Goal: Information Seeking & Learning: Understand process/instructions

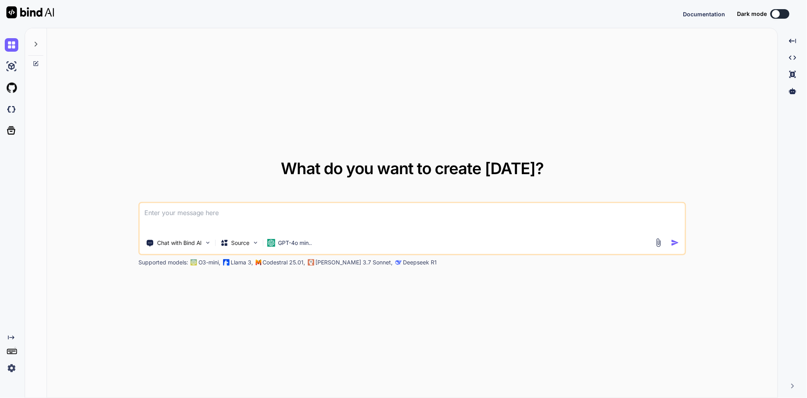
click at [35, 47] on icon at bounding box center [36, 44] width 6 height 6
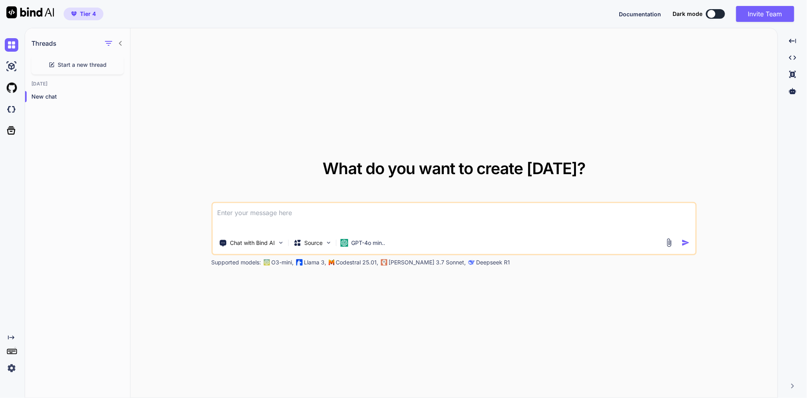
click at [121, 47] on icon at bounding box center [120, 43] width 6 height 6
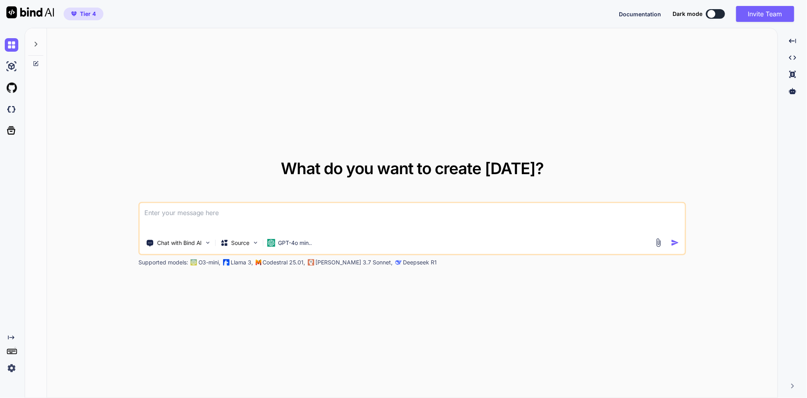
click at [38, 47] on icon at bounding box center [36, 44] width 6 height 6
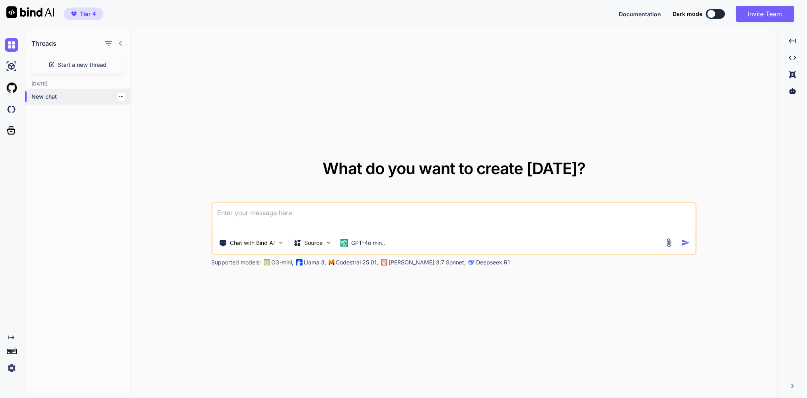
click at [47, 101] on p "New chat" at bounding box center [80, 97] width 99 height 8
click at [8, 70] on img at bounding box center [12, 67] width 14 height 14
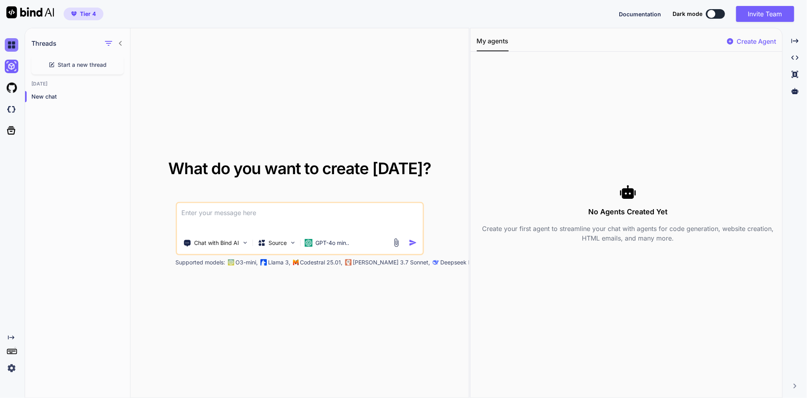
click at [11, 50] on img at bounding box center [12, 45] width 14 height 14
click at [14, 136] on icon at bounding box center [11, 130] width 11 height 11
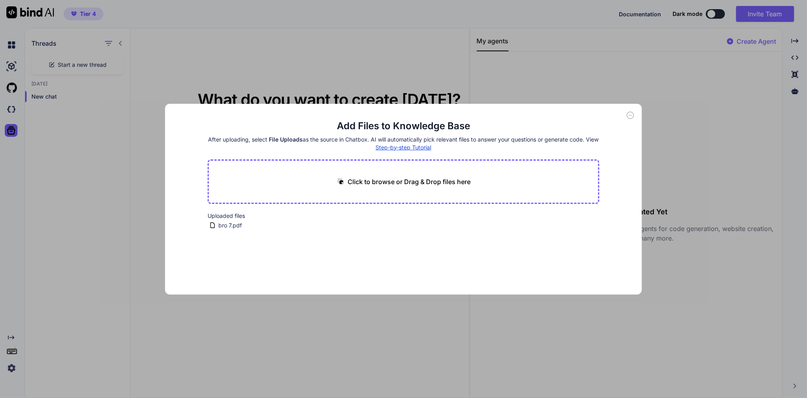
click at [13, 117] on div "Add Files to Knowledge Base After uploading, select File Uploads as the source …" at bounding box center [403, 199] width 807 height 398
type textarea "x"
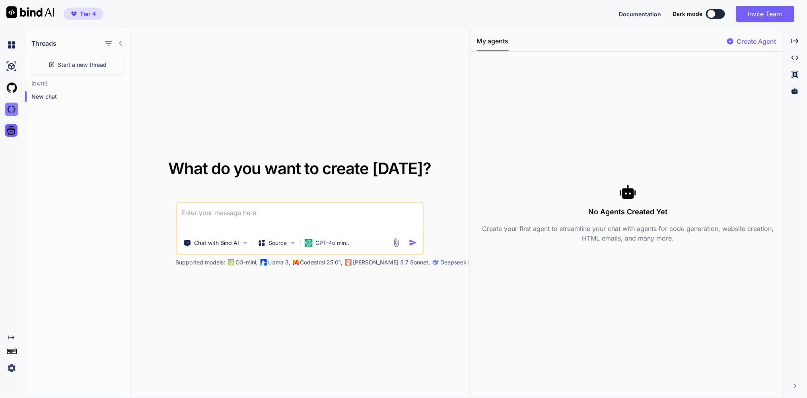
click at [14, 116] on img at bounding box center [12, 110] width 14 height 14
click at [12, 68] on img at bounding box center [12, 67] width 14 height 14
click at [104, 48] on icon "button" at bounding box center [109, 44] width 10 height 10
click at [115, 68] on div "Saved Threads" at bounding box center [133, 67] width 53 height 11
click at [108, 48] on icon "button" at bounding box center [109, 44] width 10 height 10
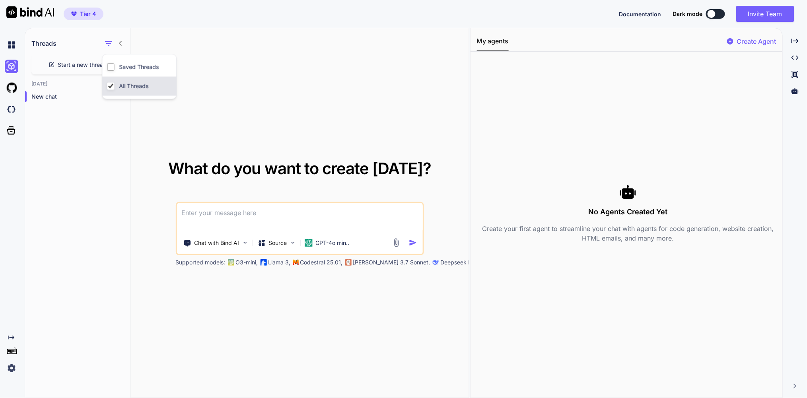
click at [128, 89] on label "All Threads" at bounding box center [133, 86] width 33 height 8
click at [44, 101] on p "New chat" at bounding box center [80, 97] width 99 height 8
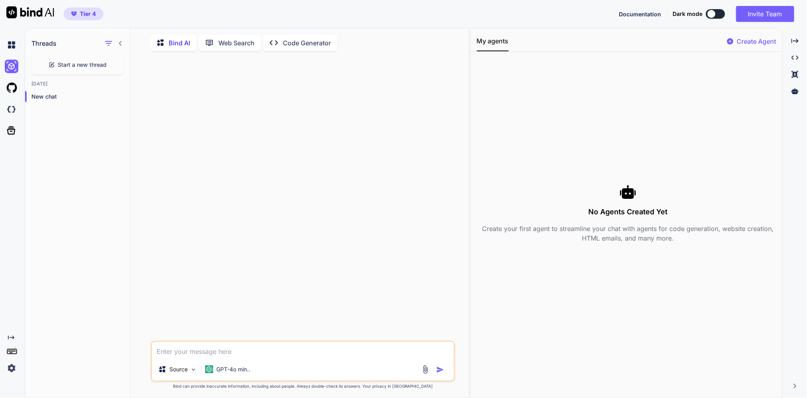
click at [278, 45] on icon at bounding box center [274, 42] width 8 height 5
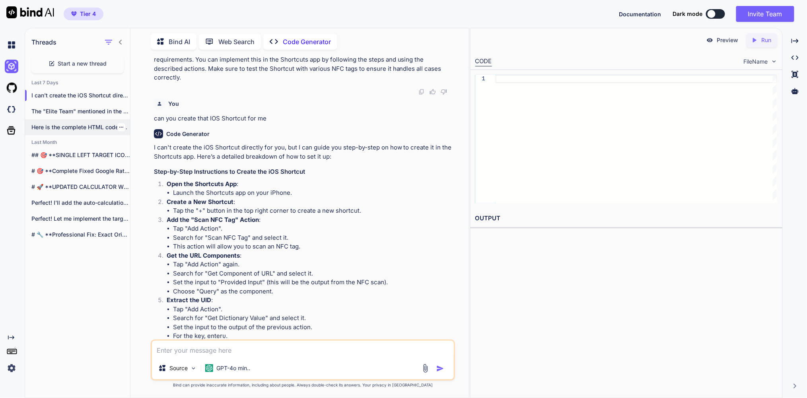
scroll to position [920, 0]
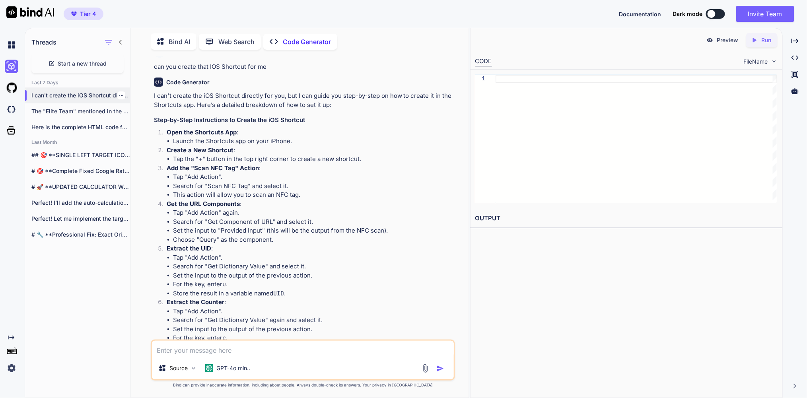
click at [83, 99] on p "I can't create the iOS Shortcut directly..." at bounding box center [80, 95] width 99 height 8
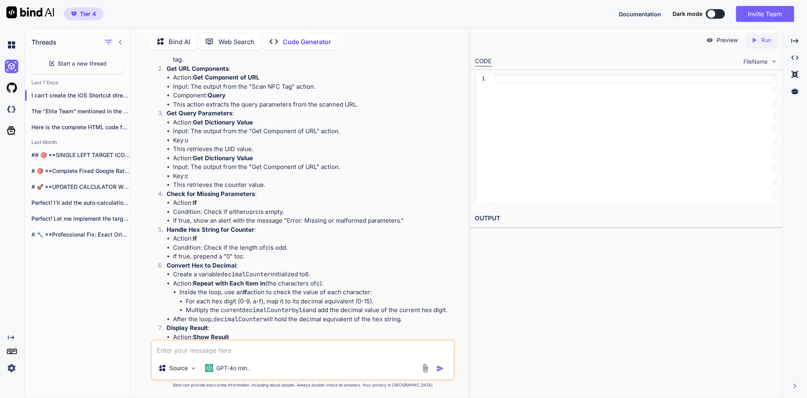
scroll to position [211, 0]
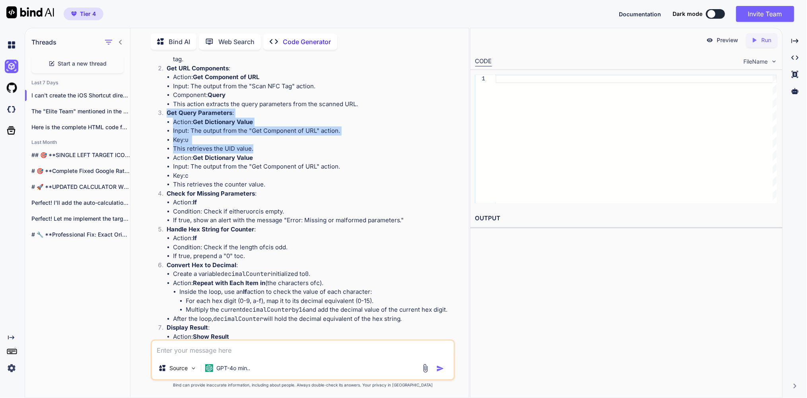
drag, startPoint x: 170, startPoint y: 117, endPoint x: 270, endPoint y: 154, distance: 106.4
click at [270, 154] on li "Get Query Parameters : Action: Get Dictionary Value Input: The output from the …" at bounding box center [306, 149] width 293 height 81
copy li "Get Query Parameters : Action: Get Dictionary Value Input: The output from the …"
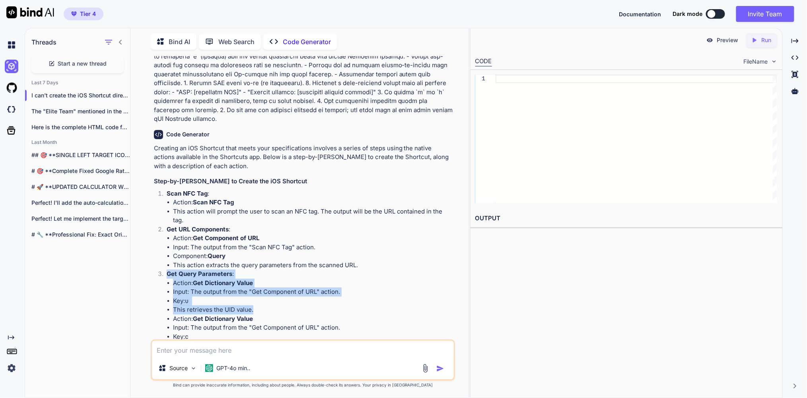
scroll to position [50, 0]
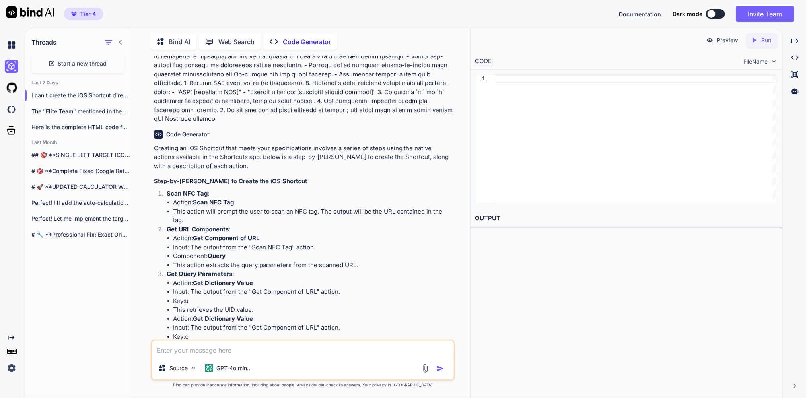
click at [336, 184] on h3 "Step-by-[PERSON_NAME] to Create the iOS Shortcut" at bounding box center [303, 181] width 299 height 9
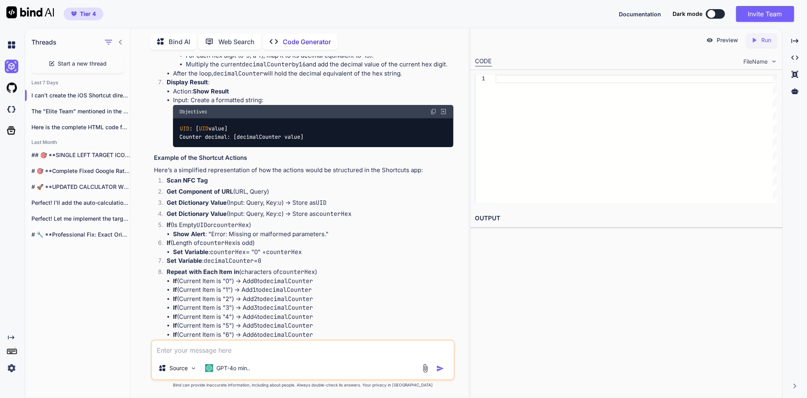
scroll to position [457, 0]
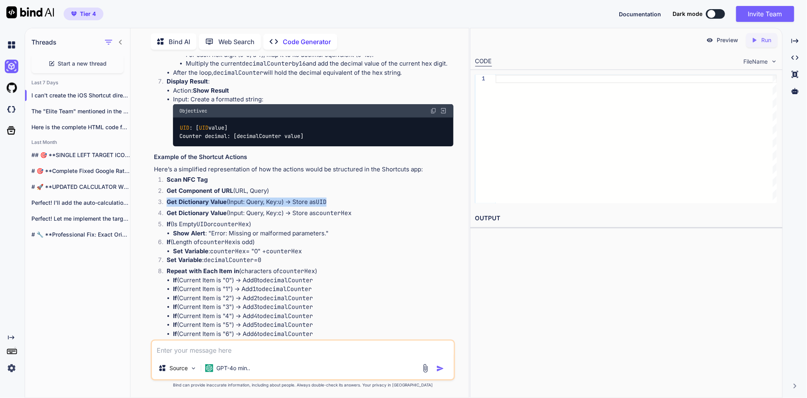
drag, startPoint x: 340, startPoint y: 220, endPoint x: 168, endPoint y: 219, distance: 172.6
click at [168, 209] on li "Get Dictionary Value (Input: Query, Key: u ) → Store as UID" at bounding box center [306, 203] width 293 height 11
copy li "Get Dictionary Value (Input: Query, Key: u ) → Store as UID"
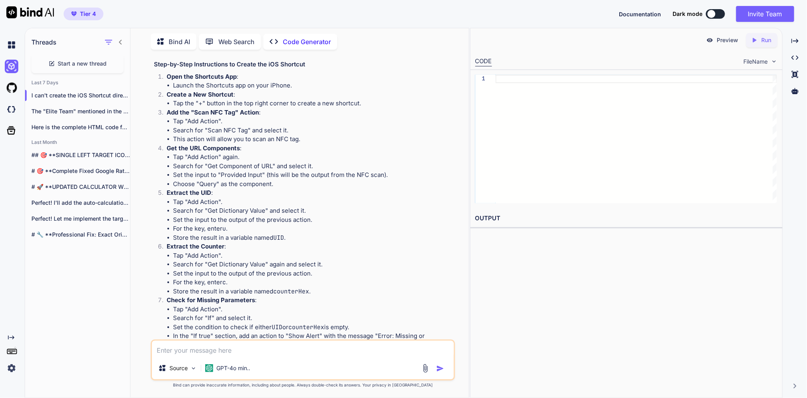
scroll to position [956, 0]
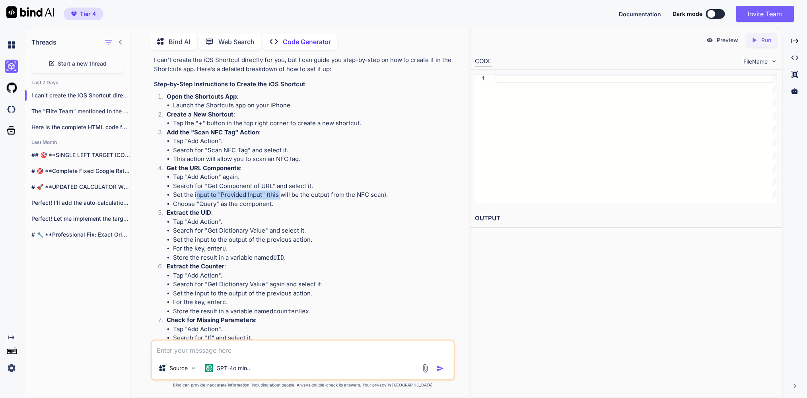
drag, startPoint x: 200, startPoint y: 214, endPoint x: 284, endPoint y: 215, distance: 83.5
click at [284, 200] on li "Set the input to "Provided Input" (this will be the output from the NFC scan)." at bounding box center [313, 194] width 280 height 9
click at [291, 200] on li "Set the input to "Provided Input" (this will be the output from the NFC scan)." at bounding box center [313, 194] width 280 height 9
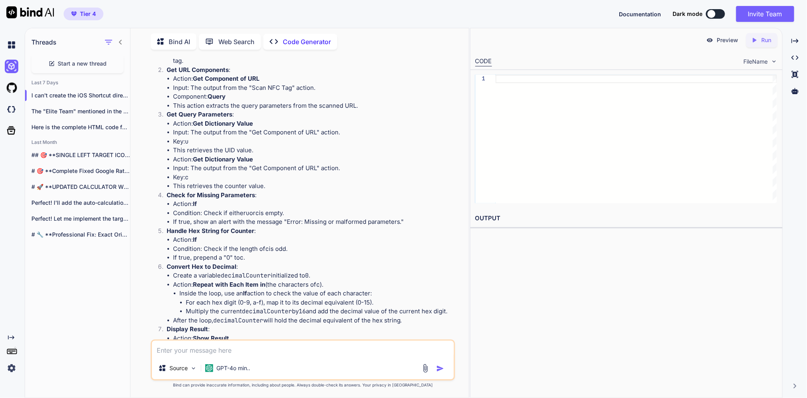
scroll to position [216, 0]
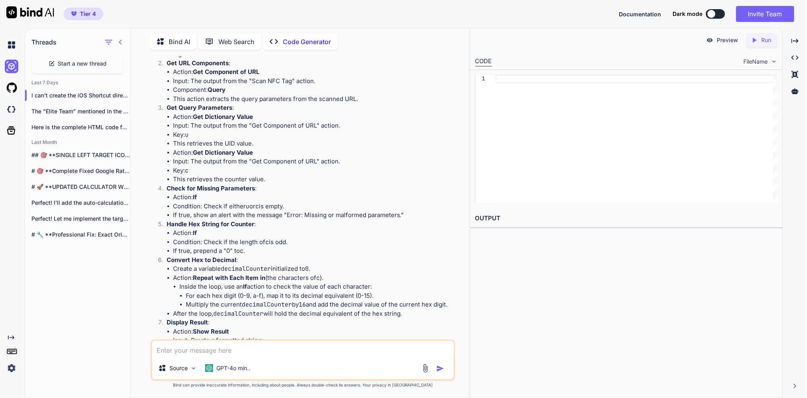
drag, startPoint x: 230, startPoint y: 212, endPoint x: 294, endPoint y: 212, distance: 64.0
click at [294, 211] on li "Condition: Check if either u or c is empty." at bounding box center [313, 206] width 280 height 9
click at [238, 220] on li "If true, show an alert with the message "Error: Missing or malformed parameters…" at bounding box center [313, 215] width 280 height 9
drag, startPoint x: 176, startPoint y: 218, endPoint x: 409, endPoint y: 221, distance: 233.0
click at [409, 220] on ul "Action: If Condition: Check if either u or c is empty. If true, show an alert w…" at bounding box center [310, 206] width 287 height 27
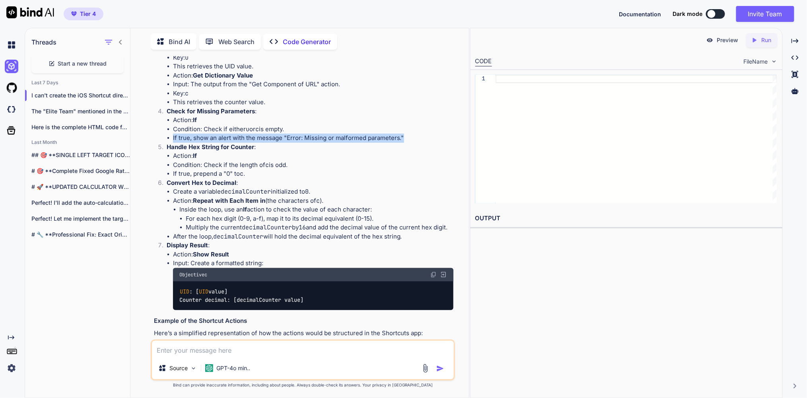
scroll to position [292, 0]
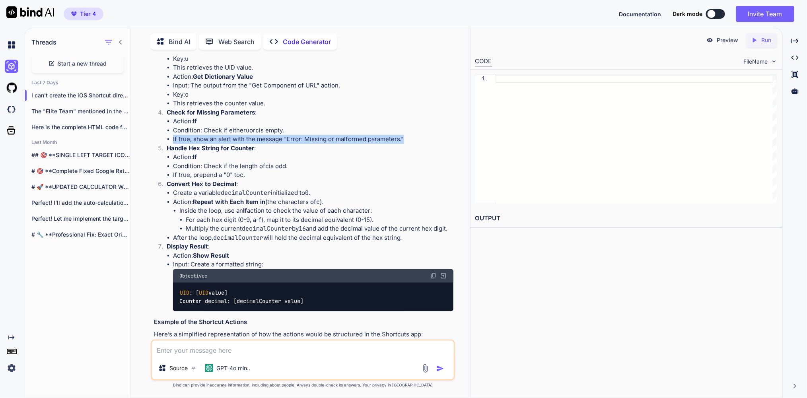
drag, startPoint x: 216, startPoint y: 172, endPoint x: 292, endPoint y: 173, distance: 75.9
click at [292, 171] on li "Condition: Check if the length of c is odd." at bounding box center [313, 166] width 280 height 9
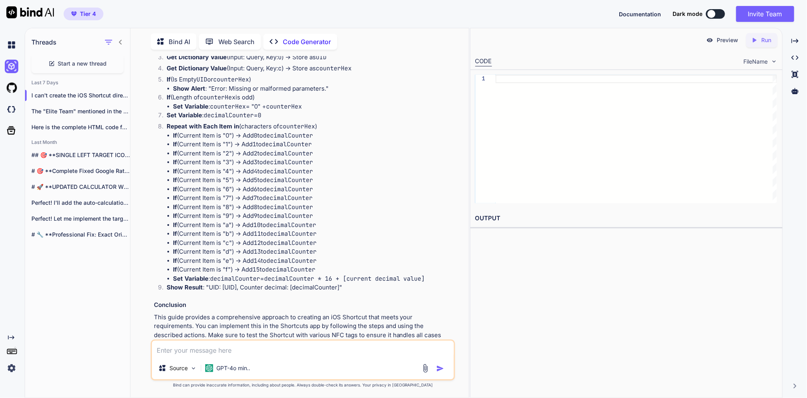
scroll to position [528, 0]
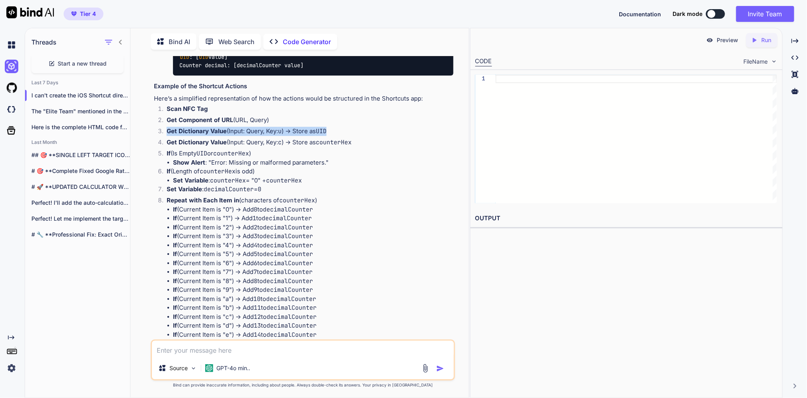
drag, startPoint x: 169, startPoint y: 150, endPoint x: 340, endPoint y: 155, distance: 170.6
click at [340, 138] on li "Get Dictionary Value (Input: Query, Key: u ) → Store as UID" at bounding box center [306, 132] width 293 height 11
copy li "Get Dictionary Value (Input: Query, Key: u ) → Store as UID"
click at [229, 342] on textarea at bounding box center [303, 349] width 302 height 16
paste textarea "Get Dictionary Value (Input: Query, Key: u) → Store as UID"
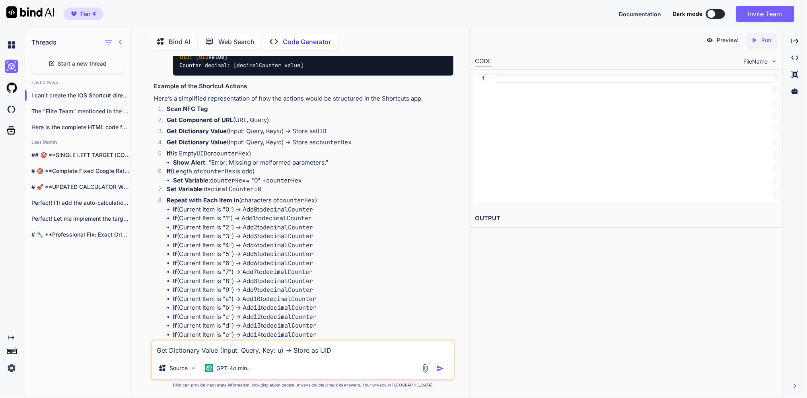
click at [159, 346] on textarea "Get Dictionary Value (Input: Query, Key: u) → Store as UID" at bounding box center [303, 349] width 302 height 16
type textarea "how do i do thisGet Dictionary Value (Input: Query, Key: u) → Store as UID"
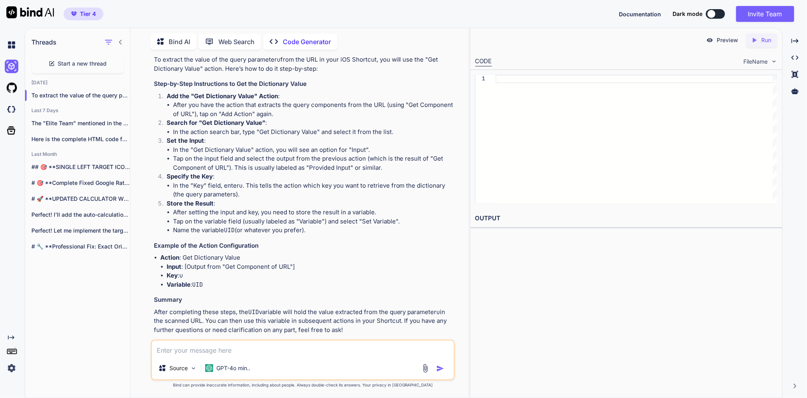
scroll to position [1599, 0]
drag, startPoint x: 272, startPoint y: 243, endPoint x: 381, endPoint y: 243, distance: 109.7
click at [381, 216] on li "After setting the input and key, you need to store the result in a variable." at bounding box center [313, 211] width 280 height 9
click at [369, 225] on li "Tap on the variable field (usually labeled as "Variable") and select "Set Varia…" at bounding box center [313, 220] width 280 height 9
drag, startPoint x: 160, startPoint y: 231, endPoint x: 221, endPoint y: 235, distance: 61.0
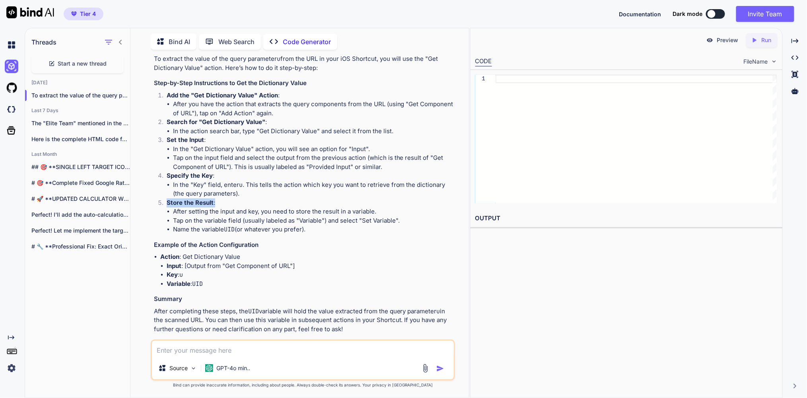
click at [221, 234] on li "Store the Result : After setting the input and key, you need to store the resul…" at bounding box center [306, 216] width 293 height 36
copy p "Store the Result :"
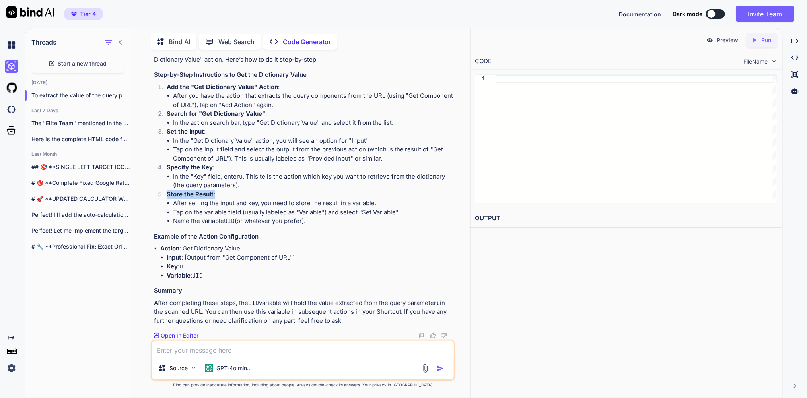
scroll to position [1644, 0]
click at [175, 346] on textarea at bounding box center [303, 349] width 302 height 16
paste textarea "Store the Result:"
type textarea "Store the Result: in variable is this as text or as file path"
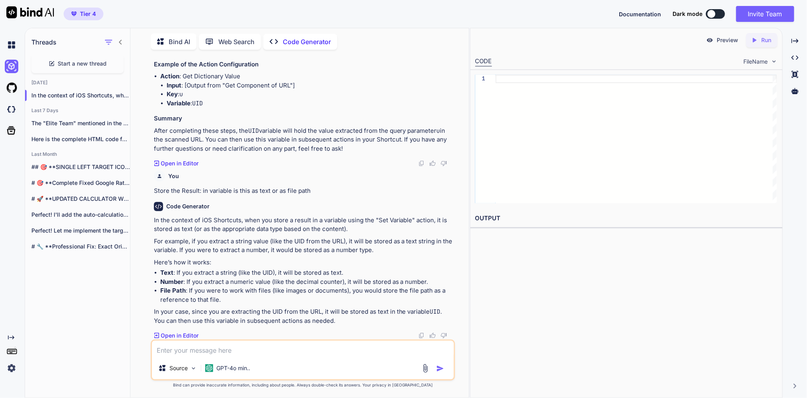
scroll to position [1825, 0]
drag, startPoint x: 219, startPoint y: 266, endPoint x: 342, endPoint y: 270, distance: 122.9
click at [342, 270] on li "Text : If you extract a string (like the UID), it will be stored as text." at bounding box center [306, 272] width 293 height 9
click at [353, 260] on p "Here’s how it works:" at bounding box center [303, 262] width 299 height 9
drag, startPoint x: 194, startPoint y: 277, endPoint x: 264, endPoint y: 278, distance: 70.4
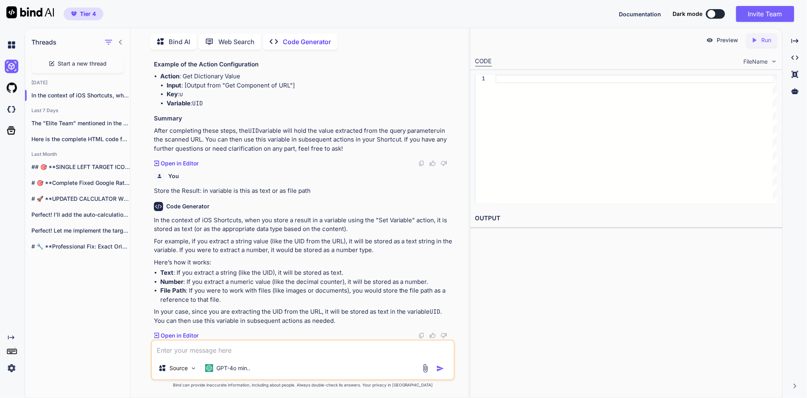
click at [264, 278] on li "Number : If you extract a numeric value (like the decimal counter), it will be …" at bounding box center [306, 282] width 293 height 9
drag, startPoint x: 272, startPoint y: 277, endPoint x: 346, endPoint y: 277, distance: 73.6
click at [346, 278] on li "Number : If you extract a numeric value (like the decimal counter), it will be …" at bounding box center [306, 282] width 293 height 9
click at [343, 261] on div "In the context of iOS Shortcuts, when you store a result in a variable using th…" at bounding box center [303, 271] width 299 height 110
drag, startPoint x: 198, startPoint y: 285, endPoint x: 238, endPoint y: 287, distance: 40.2
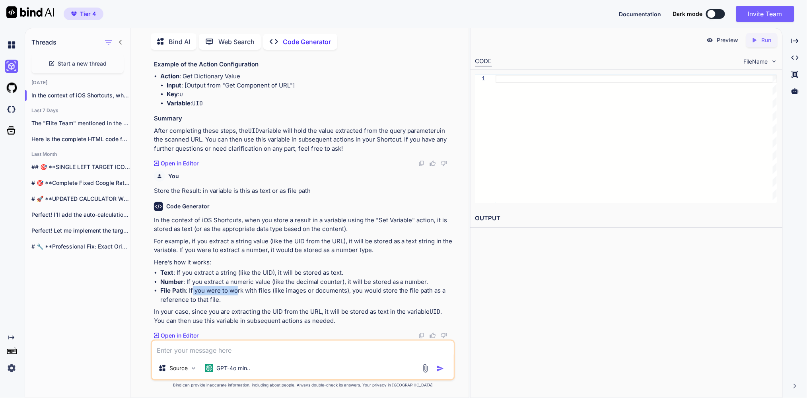
click at [238, 287] on li "File Path : If you were to work with files (like images or documents), you woul…" at bounding box center [306, 295] width 293 height 18
drag, startPoint x: 252, startPoint y: 286, endPoint x: 256, endPoint y: 285, distance: 4.0
click at [252, 286] on li "File Path : If you were to work with files (like images or documents), you woul…" at bounding box center [306, 295] width 293 height 18
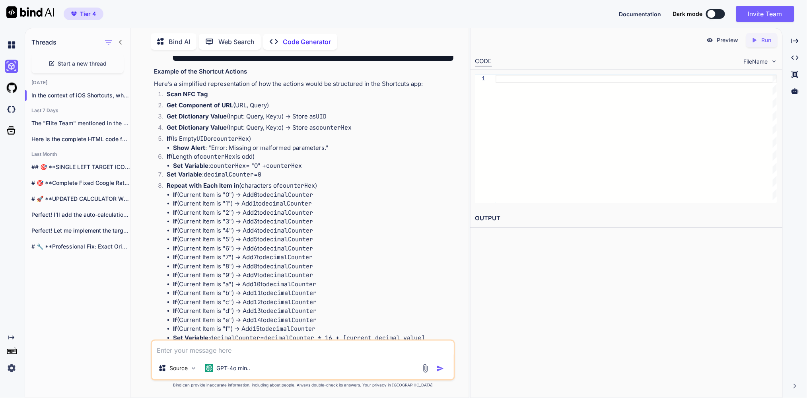
scroll to position [543, 0]
click at [377, 134] on li "Get Dictionary Value (Input: Query, Key: c ) → Store as counterHex" at bounding box center [306, 128] width 293 height 11
drag, startPoint x: 354, startPoint y: 146, endPoint x: 164, endPoint y: 145, distance: 190.0
click at [164, 134] on li "Get Dictionary Value (Input: Query, Key: c ) → Store as counterHex" at bounding box center [306, 128] width 293 height 11
copy li "Get Dictionary Value (Input: Query, Key: c ) → Store as counterHex"
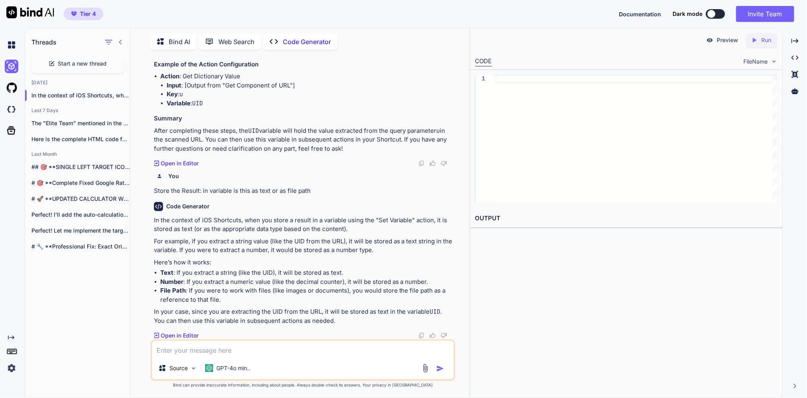
scroll to position [1826, 0]
click at [196, 349] on textarea at bounding box center [303, 349] width 302 height 16
paste textarea "Get Dictionary Value (Input: Query, Key: c) → Store as counterHex"
type textarea "and for this Get Dictionary Value (Input: Query, Key: c) → Store as counterHex"
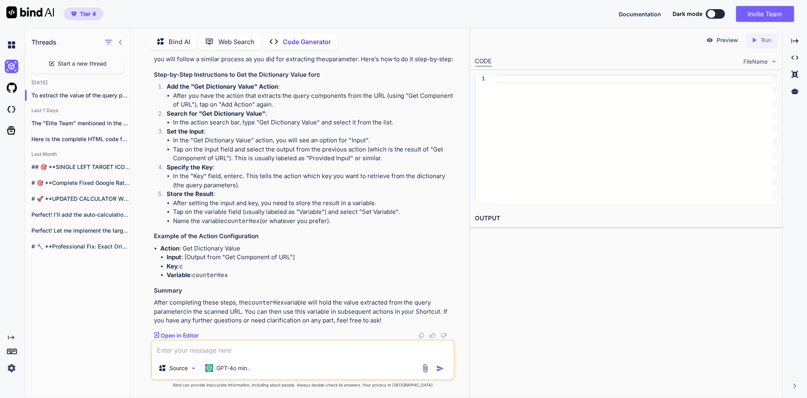
scroll to position [2185, 0]
type textarea "also as text"
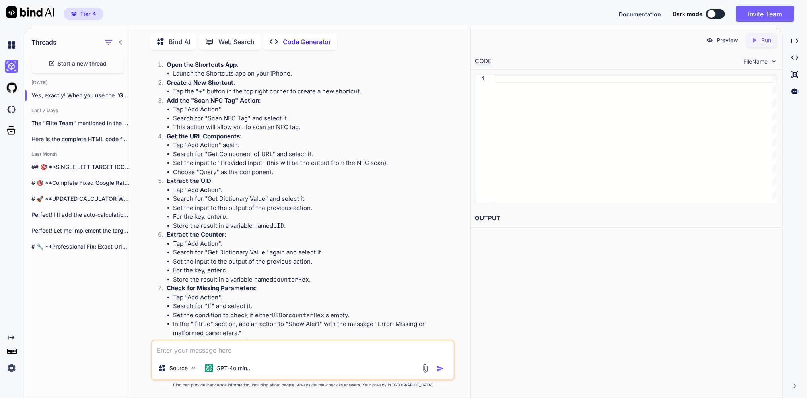
scroll to position [988, 0]
drag, startPoint x: 235, startPoint y: 180, endPoint x: 262, endPoint y: 180, distance: 27.0
click at [262, 167] on li "Set the input to "Provided Input" (this will be the output from the NFC scan)." at bounding box center [313, 162] width 280 height 9
click at [287, 167] on li "Set the input to "Provided Input" (this will be the output from the NFC scan)." at bounding box center [313, 162] width 280 height 9
drag, startPoint x: 179, startPoint y: 179, endPoint x: 226, endPoint y: 181, distance: 47.0
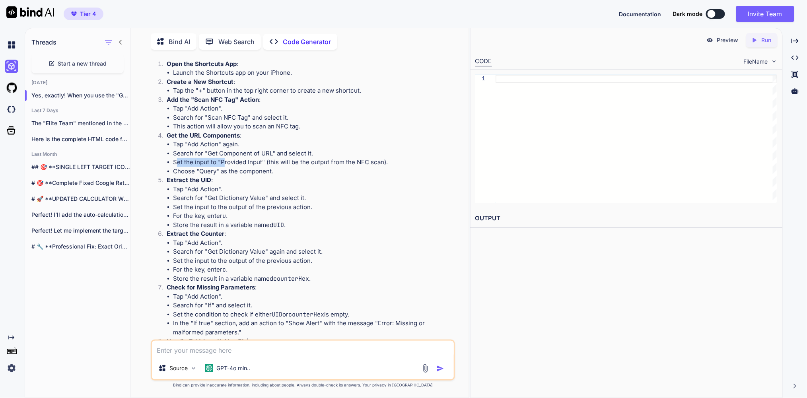
click at [226, 167] on li "Set the input to "Provided Input" (this will be the output from the NFC scan)." at bounding box center [313, 162] width 280 height 9
click at [244, 167] on li "Set the input to "Provided Input" (this will be the output from the NFC scan)." at bounding box center [313, 162] width 280 height 9
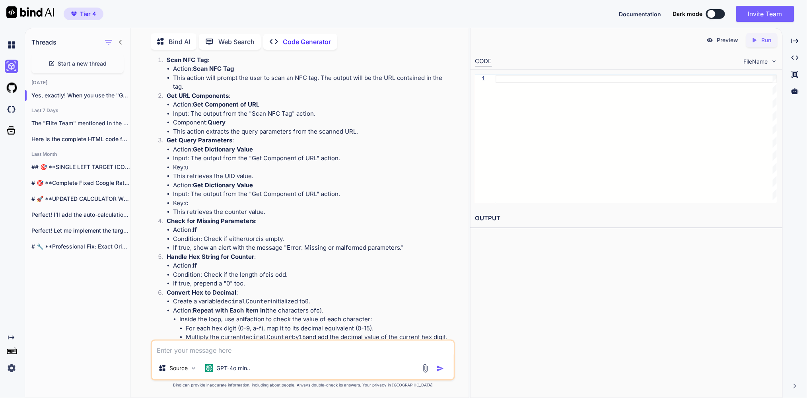
scroll to position [184, 0]
drag, startPoint x: 358, startPoint y: 84, endPoint x: 340, endPoint y: 107, distance: 29.4
click at [407, 97] on ol "Scan NFC Tag : Action: Scan NFC Tag This action will prompt the user to scan an…" at bounding box center [303, 237] width 299 height 365
click at [291, 107] on li "Action: Get Component of URL" at bounding box center [313, 103] width 280 height 9
drag, startPoint x: 192, startPoint y: 110, endPoint x: 293, endPoint y: 112, distance: 100.2
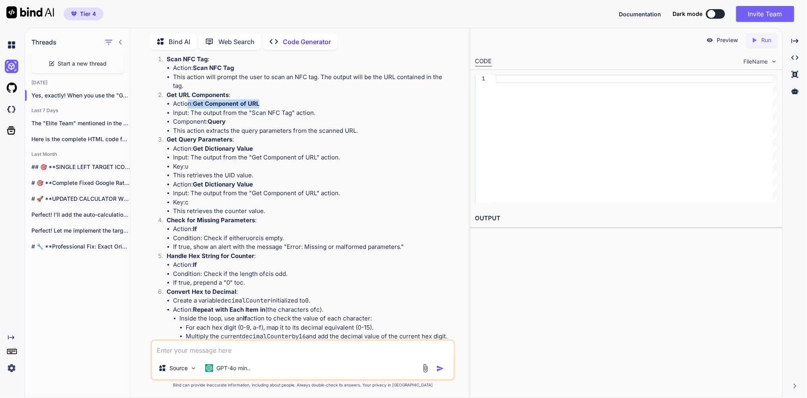
click at [293, 109] on li "Action: Get Component of URL" at bounding box center [313, 103] width 280 height 9
click at [188, 118] on li "Input: The output from the "Scan NFC Tag" action." at bounding box center [313, 113] width 280 height 9
drag, startPoint x: 193, startPoint y: 117, endPoint x: 318, endPoint y: 116, distance: 125.2
click at [318, 116] on li "Input: The output from the "Scan NFC Tag" action." at bounding box center [313, 113] width 280 height 9
click at [208, 130] on li "This action extracts the query parameters from the scanned URL." at bounding box center [313, 130] width 280 height 9
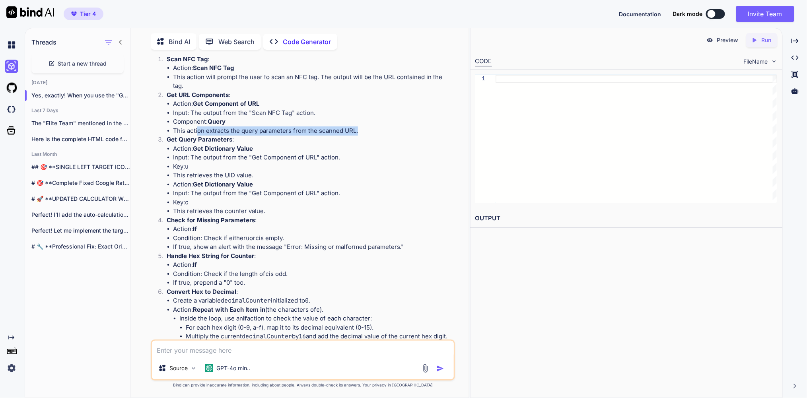
drag, startPoint x: 201, startPoint y: 136, endPoint x: 359, endPoint y: 132, distance: 158.3
click at [359, 132] on li "This action extracts the query parameters from the scanned URL." at bounding box center [313, 130] width 280 height 9
click at [327, 144] on p "Get Query Parameters :" at bounding box center [310, 139] width 287 height 9
drag, startPoint x: 201, startPoint y: 162, endPoint x: 320, endPoint y: 165, distance: 118.9
click at [320, 162] on p "Input: The output from the "Get Component of URL" action." at bounding box center [313, 157] width 280 height 9
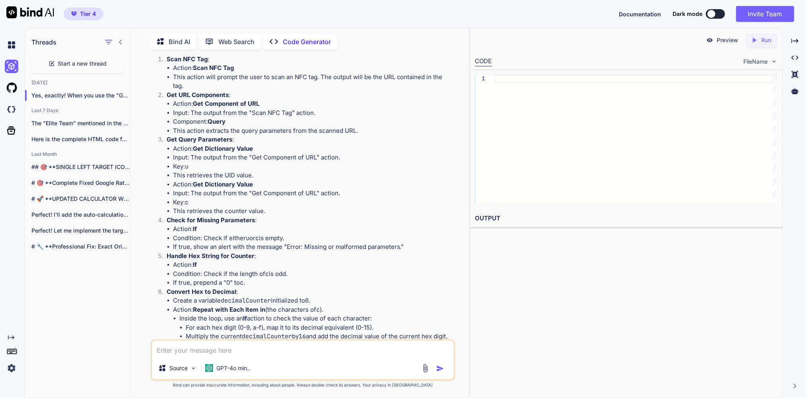
click at [281, 177] on p "This retrieves the UID value." at bounding box center [313, 175] width 280 height 9
drag, startPoint x: 212, startPoint y: 155, endPoint x: 285, endPoint y: 172, distance: 75.6
click at [285, 172] on ul "Action: Get Dictionary Value Input: The output from the "Get Component of URL" …" at bounding box center [310, 180] width 287 height 72
click at [229, 180] on p "This retrieves the UID value." at bounding box center [313, 175] width 280 height 9
drag, startPoint x: 178, startPoint y: 188, endPoint x: 252, endPoint y: 199, distance: 75.2
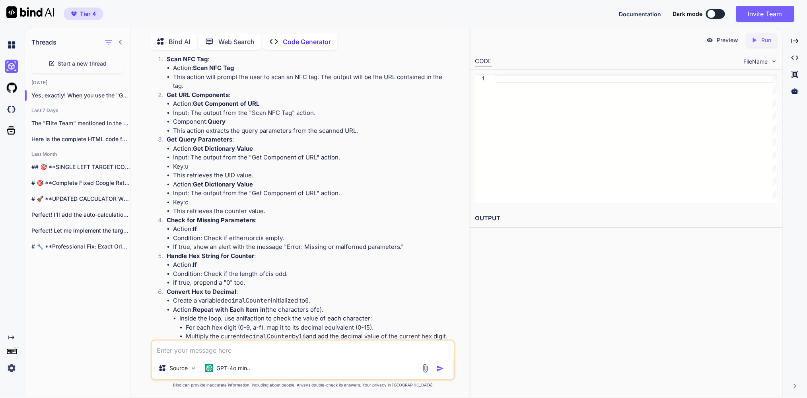
click at [252, 199] on ul "Action: Get Dictionary Value Input: The output from the "Get Component of URL" …" at bounding box center [310, 180] width 287 height 72
drag, startPoint x: 179, startPoint y: 199, endPoint x: 260, endPoint y: 200, distance: 80.7
click at [260, 198] on p "Input: The output from the "Get Component of URL" action." at bounding box center [313, 193] width 280 height 9
click at [200, 188] on strong "Get Dictionary Value" at bounding box center [223, 184] width 60 height 8
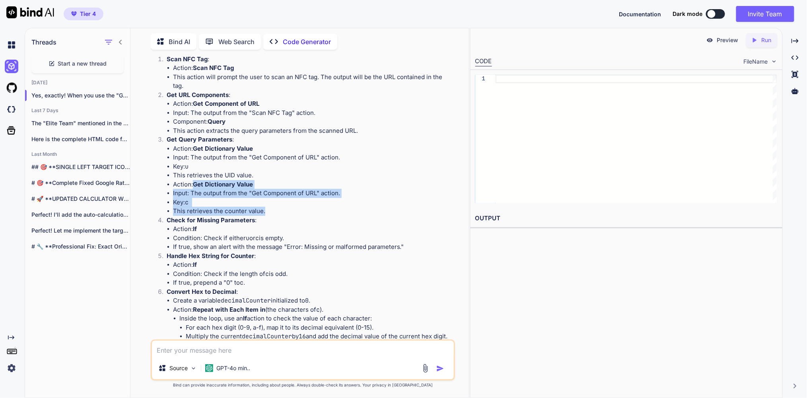
drag, startPoint x: 204, startPoint y: 189, endPoint x: 291, endPoint y: 218, distance: 92.5
click at [291, 216] on ul "Action: Get Dictionary Value Input: The output from the "Get Component of URL" …" at bounding box center [310, 180] width 287 height 72
click at [279, 216] on p "This retrieves the counter value." at bounding box center [313, 211] width 280 height 9
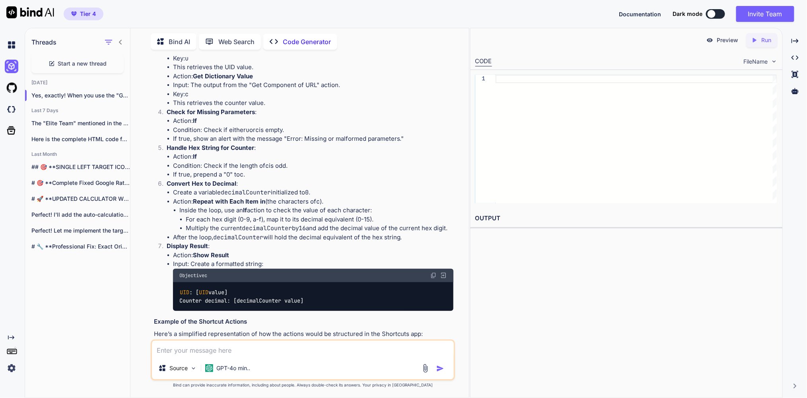
scroll to position [293, 0]
drag, startPoint x: 197, startPoint y: 172, endPoint x: 277, endPoint y: 174, distance: 79.9
click at [277, 170] on li "Condition: Check if the length of c is odd." at bounding box center [313, 165] width 280 height 9
click at [293, 174] on li "If true, prepend a "0" to c ." at bounding box center [313, 174] width 280 height 9
drag, startPoint x: 291, startPoint y: 170, endPoint x: 177, endPoint y: 169, distance: 114.1
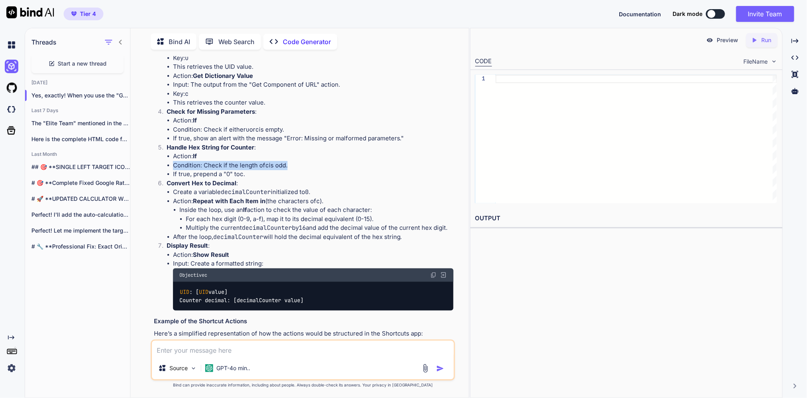
click at [177, 169] on li "Condition: Check if the length of c is odd." at bounding box center [313, 165] width 280 height 9
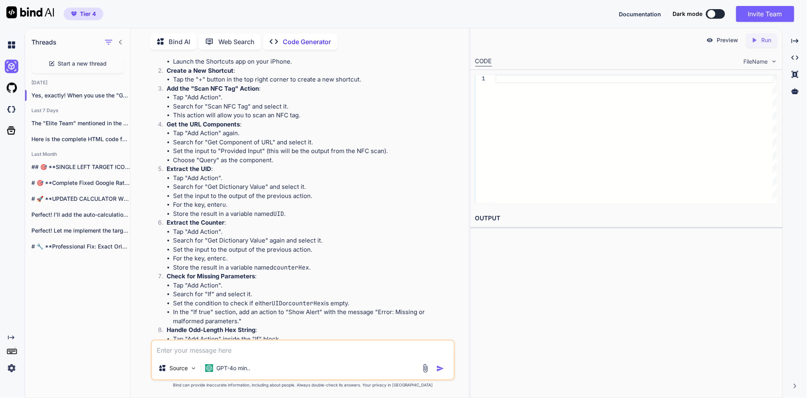
scroll to position [1000, 0]
drag, startPoint x: 224, startPoint y: 159, endPoint x: 279, endPoint y: 158, distance: 55.7
click at [279, 146] on li "Search for "Get Component of URL" and select it." at bounding box center [313, 141] width 280 height 9
drag, startPoint x: 225, startPoint y: 168, endPoint x: 265, endPoint y: 165, distance: 40.7
click at [265, 155] on li "Set the input to "Provided Input" (this will be the output from the NFC scan)." at bounding box center [313, 150] width 280 height 9
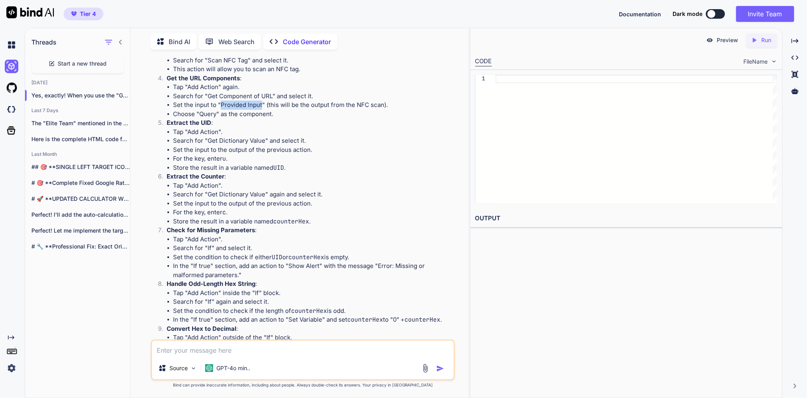
scroll to position [1043, 0]
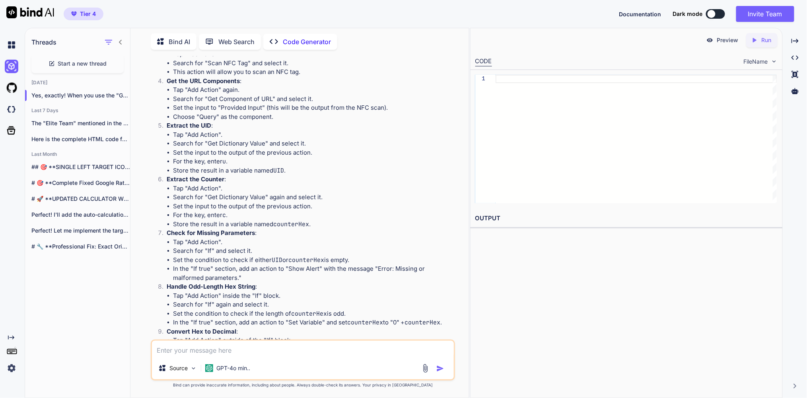
click at [313, 130] on p "Extract the UID :" at bounding box center [310, 125] width 287 height 9
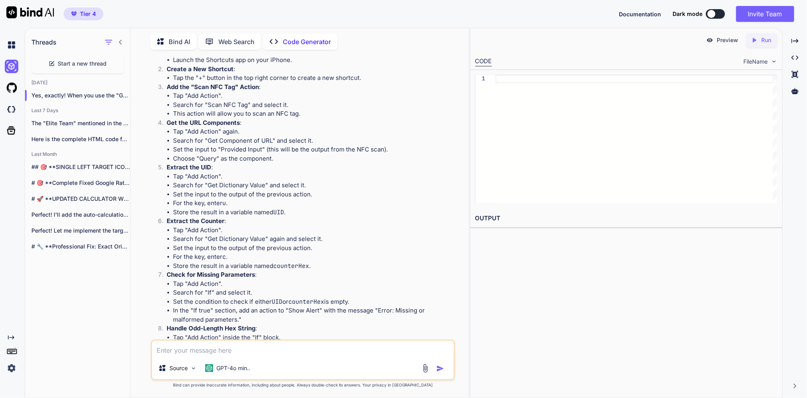
scroll to position [1001, 0]
drag, startPoint x: 176, startPoint y: 166, endPoint x: 404, endPoint y: 169, distance: 228.2
click at [404, 163] on ul "Tap "Add Action" again. Search for "Get Component of URL" and select it. Set th…" at bounding box center [310, 145] width 287 height 36
copy li "Set the input to "Provided Input" (this will be the output from the NFC scan)."
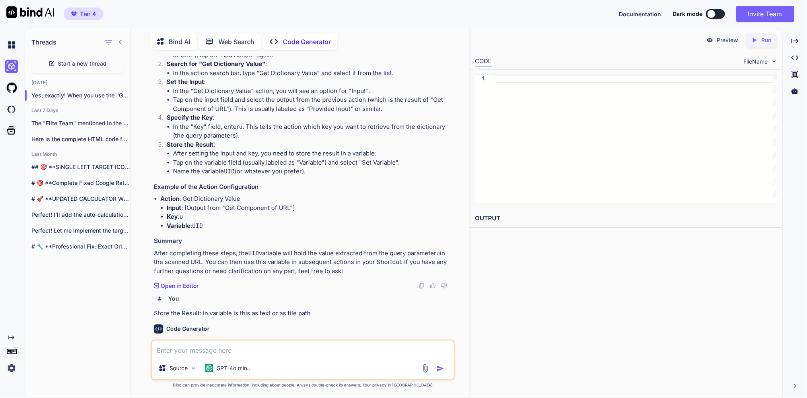
click at [227, 344] on textarea at bounding box center [303, 349] width 302 height 16
paste textarea "Set the input to "Provided Input" (this will be the output from the NFC scan)."
type textarea "how dp i do this Set the input to "Provided Input" (this will be the output fro…"
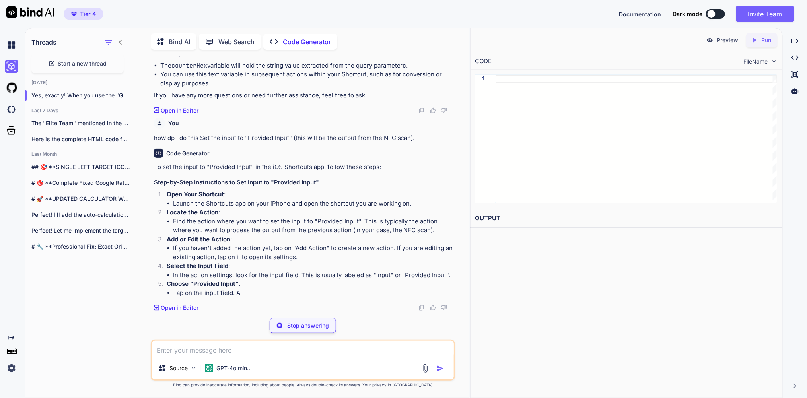
scroll to position [2565, 0]
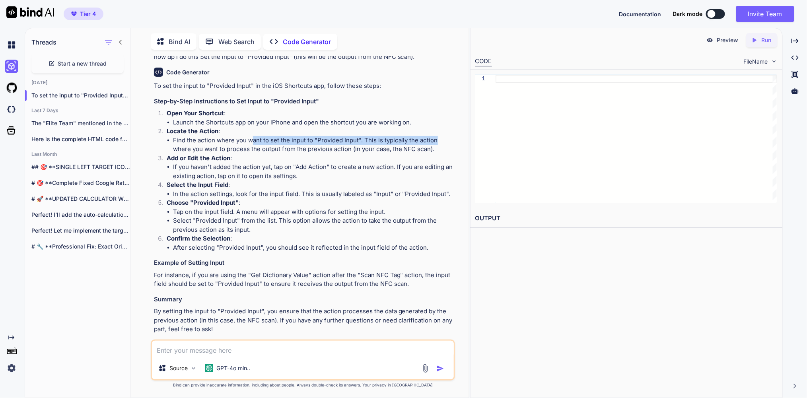
drag, startPoint x: 258, startPoint y: 211, endPoint x: 441, endPoint y: 211, distance: 182.9
click at [441, 154] on li "Find the action where you want to set the input to "Provided Input". This is ty…" at bounding box center [313, 145] width 280 height 18
click at [263, 163] on p "Add or Edit the Action :" at bounding box center [310, 158] width 287 height 9
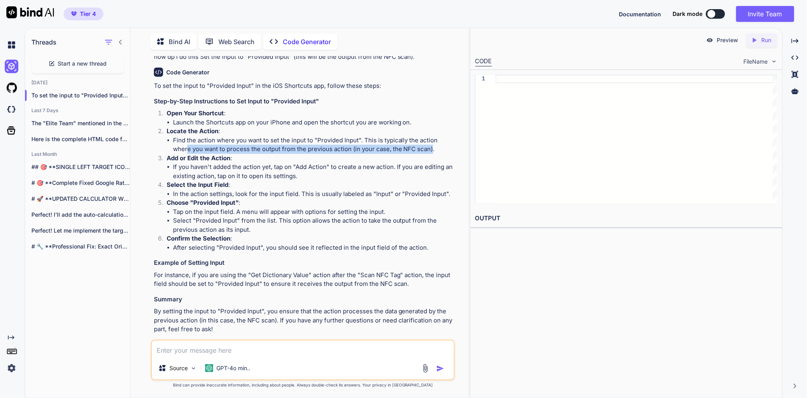
drag, startPoint x: 203, startPoint y: 220, endPoint x: 435, endPoint y: 220, distance: 232.2
click at [435, 154] on li "Find the action where you want to set the input to "Provided Input". This is ty…" at bounding box center [313, 145] width 280 height 18
drag, startPoint x: 324, startPoint y: 233, endPoint x: 315, endPoint y: 233, distance: 8.3
click at [322, 163] on p "Add or Edit the Action :" at bounding box center [310, 158] width 287 height 9
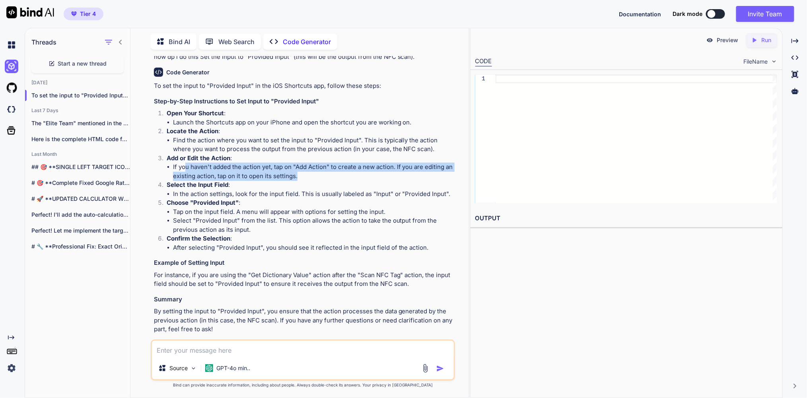
drag, startPoint x: 189, startPoint y: 237, endPoint x: 335, endPoint y: 244, distance: 146.0
click at [335, 180] on li "If you haven't added the action yet, tap on "Add Action" to create a new action…" at bounding box center [313, 172] width 280 height 18
click at [332, 180] on li "If you haven't added the action yet, tap on "Add Action" to create a new action…" at bounding box center [313, 172] width 280 height 18
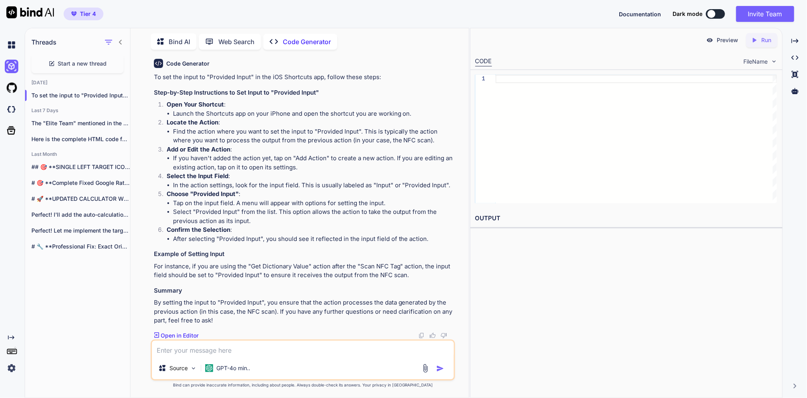
scroll to position [2590, 0]
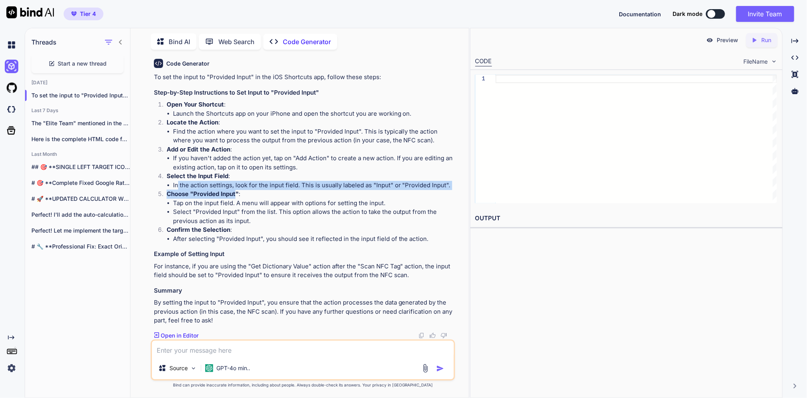
drag, startPoint x: 211, startPoint y: 239, endPoint x: 239, endPoint y: 246, distance: 28.3
click at [239, 243] on ol "Open Your Shortcut : Launch the Shortcuts app on your iPhone and open the short…" at bounding box center [303, 171] width 299 height 143
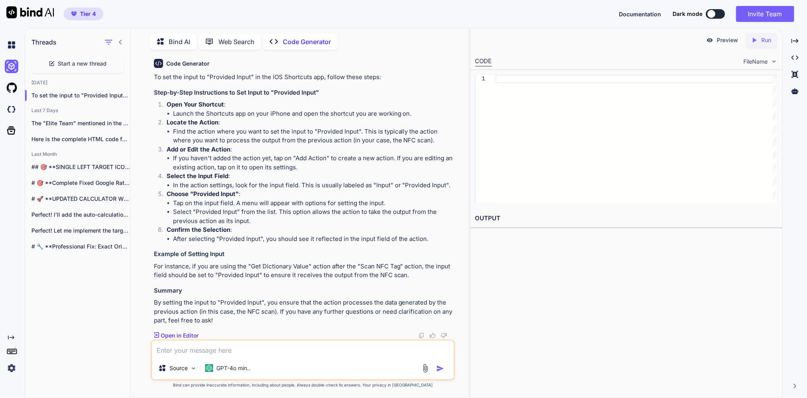
click at [241, 181] on p "Select the Input Field :" at bounding box center [310, 176] width 287 height 9
drag, startPoint x: 221, startPoint y: 268, endPoint x: 273, endPoint y: 267, distance: 51.7
click at [273, 267] on p "For instance, if you are using the "Get Dictionary Value" action after the "Sca…" at bounding box center [303, 271] width 299 height 18
drag, startPoint x: 283, startPoint y: 270, endPoint x: 294, endPoint y: 270, distance: 10.3
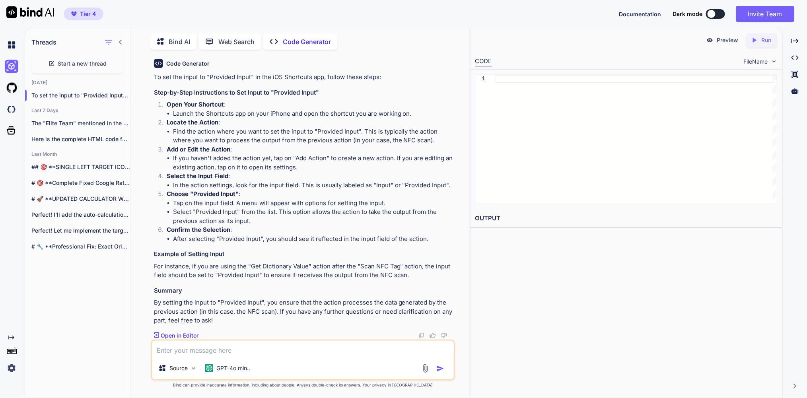
click at [284, 270] on p "For instance, if you are using the "Get Dictionary Value" action after the "Sca…" at bounding box center [303, 271] width 299 height 18
drag, startPoint x: 260, startPoint y: 268, endPoint x: 219, endPoint y: 268, distance: 40.6
click at [219, 268] on p "For instance, if you are using the "Get Dictionary Value" action after the "Sca…" at bounding box center [303, 271] width 299 height 18
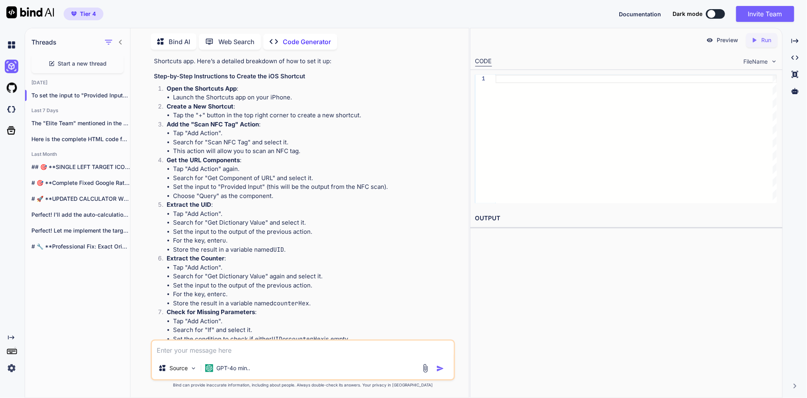
scroll to position [982, 0]
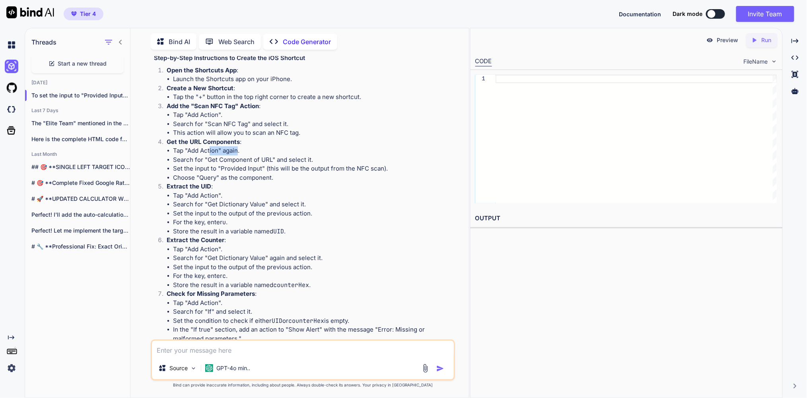
drag, startPoint x: 213, startPoint y: 167, endPoint x: 242, endPoint y: 170, distance: 29.5
click at [242, 155] on li "Tap "Add Action" again." at bounding box center [313, 150] width 280 height 9
click at [244, 165] on li "Search for "Get Component of URL" and select it." at bounding box center [313, 159] width 280 height 9
drag, startPoint x: 210, startPoint y: 177, endPoint x: 318, endPoint y: 177, distance: 108.1
click at [318, 165] on li "Search for "Get Component of URL" and select it." at bounding box center [313, 159] width 280 height 9
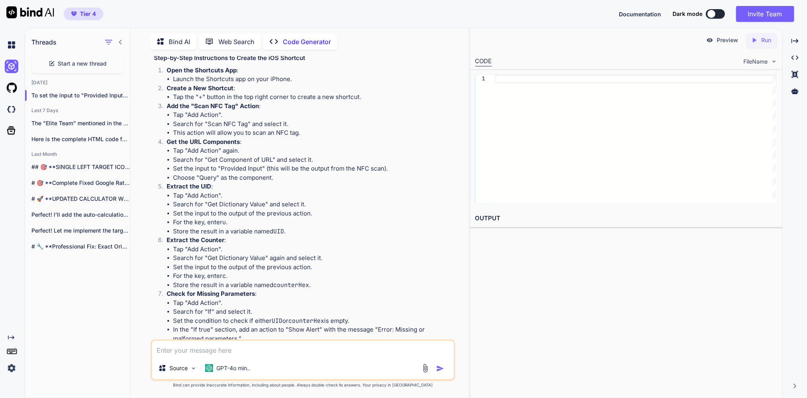
click at [289, 173] on li "Set the input to "Provided Input" (this will be the output from the NFC scan)." at bounding box center [313, 168] width 280 height 9
drag, startPoint x: 187, startPoint y: 187, endPoint x: 274, endPoint y: 186, distance: 86.3
click at [274, 173] on li "Set the input to "Provided Input" (this will be the output from the NFC scan)." at bounding box center [313, 168] width 280 height 9
click at [293, 173] on li "Set the input to "Provided Input" (this will be the output from the NFC scan)." at bounding box center [313, 168] width 280 height 9
click at [199, 349] on textarea at bounding box center [303, 349] width 302 height 16
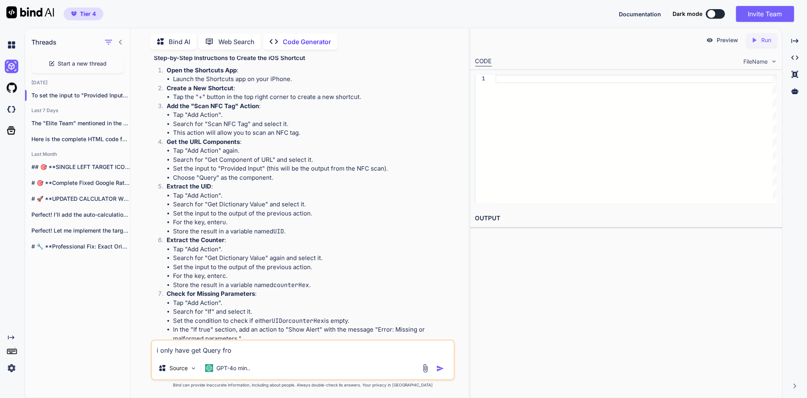
type textarea "i only have get Query from"
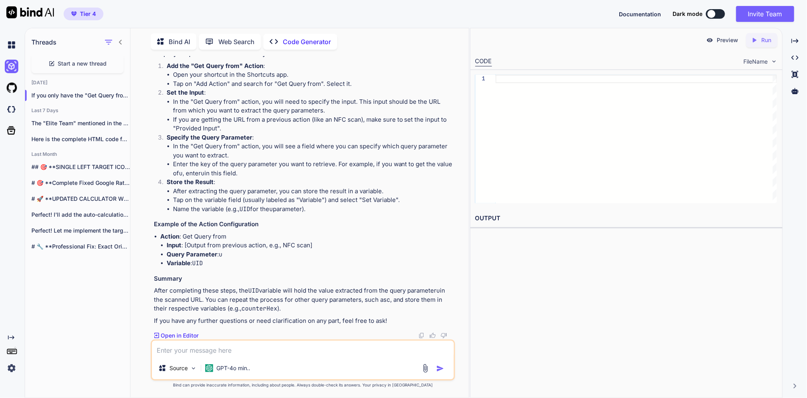
scroll to position [2940, 0]
drag, startPoint x: 198, startPoint y: 116, endPoint x: 320, endPoint y: 116, distance: 122.5
click at [320, 43] on p "If you only have the "Get Query from" action available in your iOS Shortcuts, y…" at bounding box center [303, 34] width 299 height 18
drag, startPoint x: 248, startPoint y: 163, endPoint x: 305, endPoint y: 161, distance: 56.1
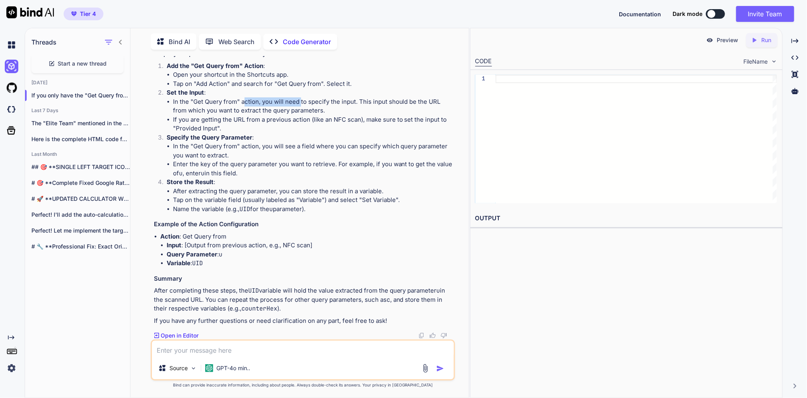
click at [305, 115] on li "In the "Get Query from" action, you will need to specify the input. This input …" at bounding box center [313, 106] width 280 height 18
click at [258, 115] on li "In the "Get Query from" action, you will need to specify the input. This input …" at bounding box center [313, 106] width 280 height 18
drag, startPoint x: 253, startPoint y: 145, endPoint x: 345, endPoint y: 143, distance: 91.5
click at [345, 89] on li "Tap on "Add Action" and search for "Get Query from". Select it." at bounding box center [313, 84] width 280 height 9
click at [224, 80] on li "Open your shortcut in the Shortcuts app." at bounding box center [313, 74] width 280 height 9
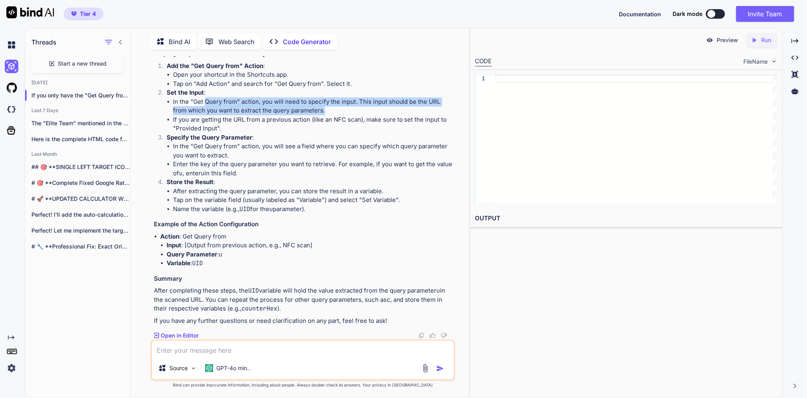
drag, startPoint x: 223, startPoint y: 164, endPoint x: 434, endPoint y: 173, distance: 211.3
click at [434, 115] on li "In the "Get Query from" action, you will need to specify the input. This input …" at bounding box center [313, 106] width 280 height 18
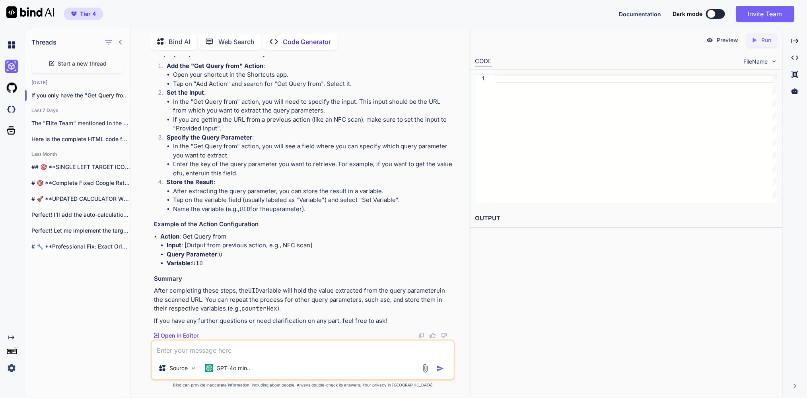
click at [279, 133] on li "If you are getting the URL from a previous action (like an NFC scan), make sure…" at bounding box center [313, 124] width 280 height 18
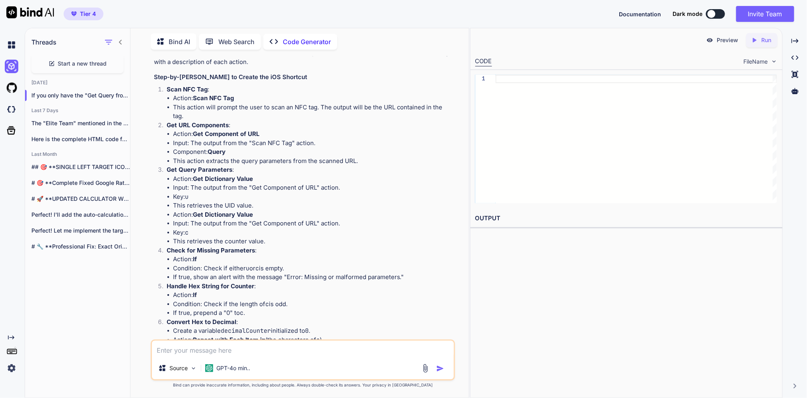
scroll to position [156, 0]
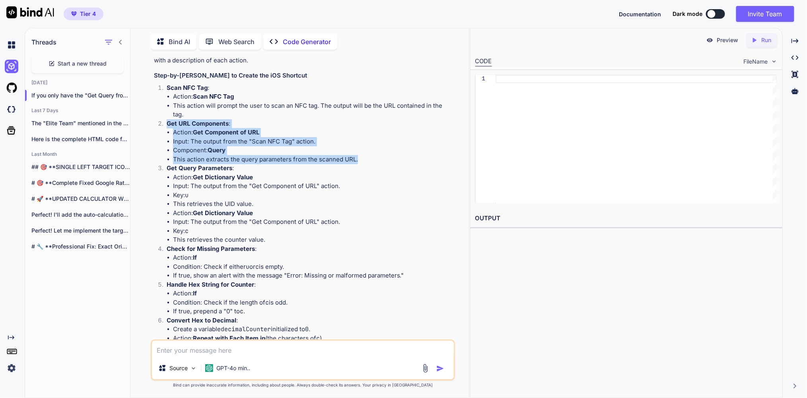
drag, startPoint x: 169, startPoint y: 127, endPoint x: 369, endPoint y: 168, distance: 204.4
click at [369, 164] on li "Get URL Components : Action: Get Component of URL Input: The output from the "S…" at bounding box center [306, 141] width 293 height 45
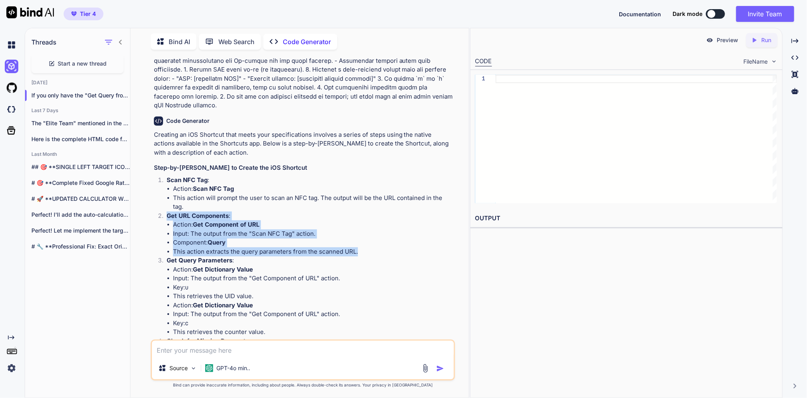
scroll to position [60, 0]
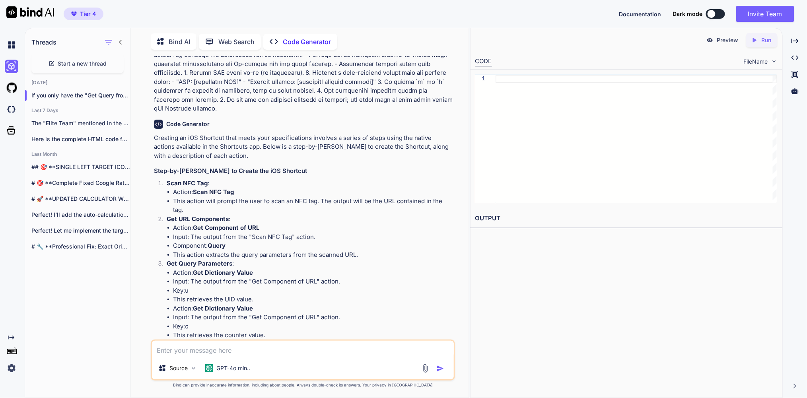
click at [307, 161] on p "Creating an iOS Shortcut that meets your specifications involves a series of st…" at bounding box center [303, 147] width 299 height 27
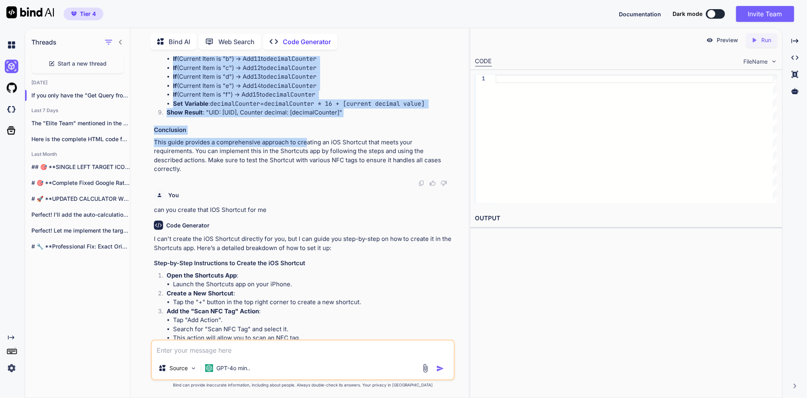
scroll to position [777, 0]
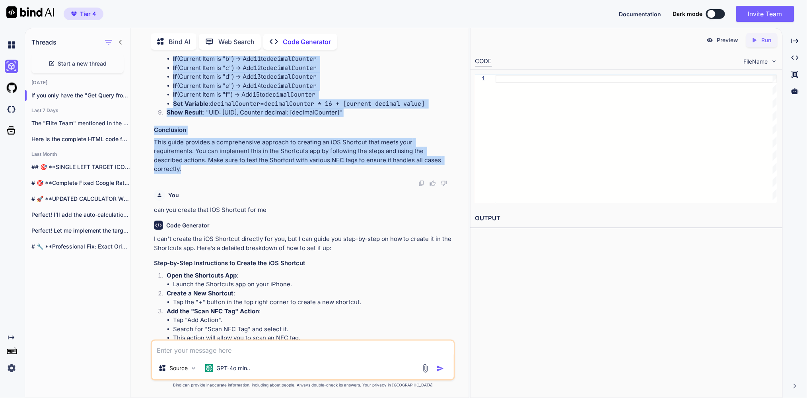
drag, startPoint x: 154, startPoint y: 139, endPoint x: 417, endPoint y: 181, distance: 265.7
click at [417, 181] on div "You Code Generator Creating an iOS Shortcut that meets your specifications invo…" at bounding box center [303, 197] width 303 height 283
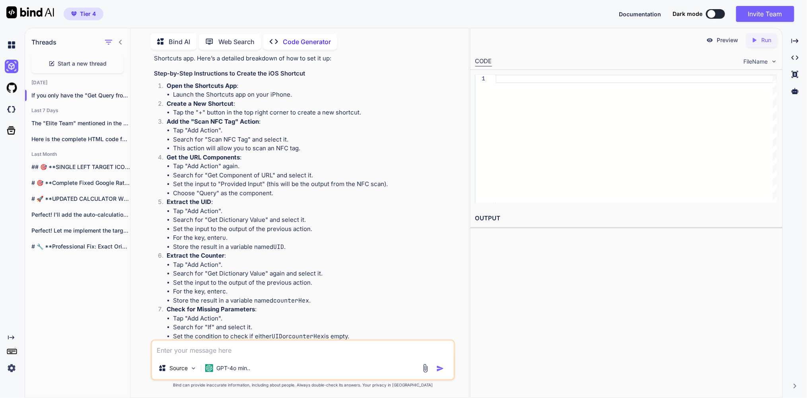
scroll to position [867, 0]
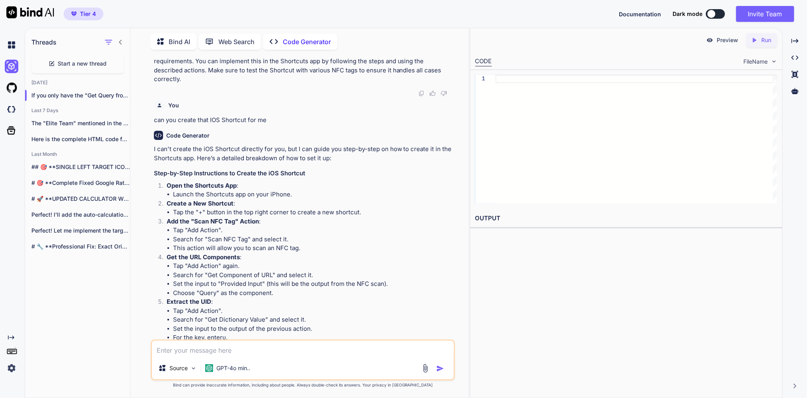
click at [98, 64] on span "Start a new thread" at bounding box center [82, 64] width 49 height 8
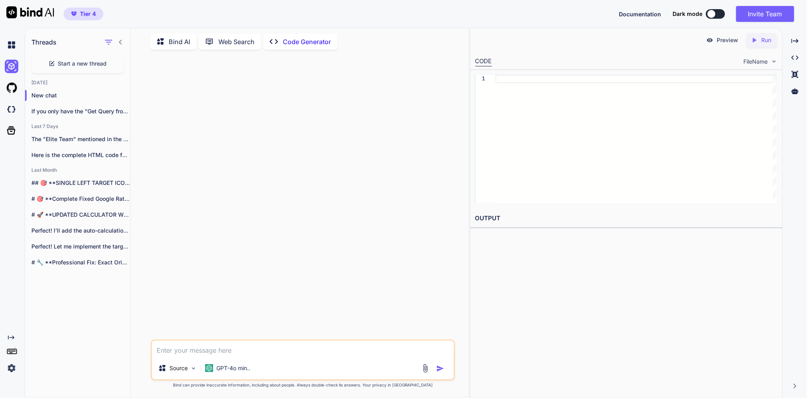
click at [177, 38] on p "Bind AI" at bounding box center [179, 42] width 21 height 10
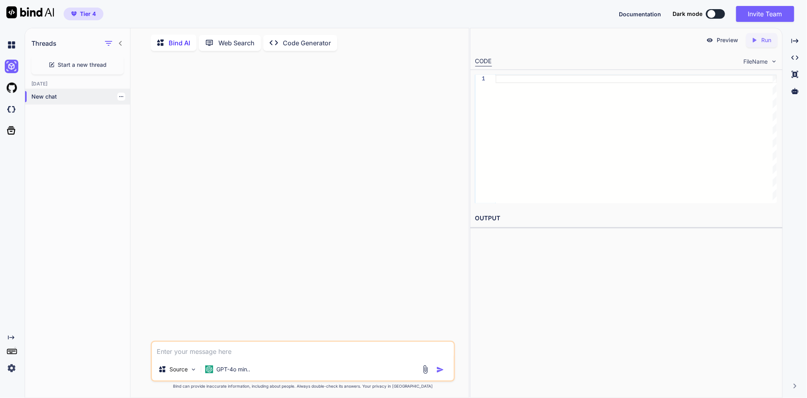
click at [70, 101] on p "New chat" at bounding box center [80, 97] width 99 height 8
click at [247, 373] on p "GPT-4o min.." at bounding box center [233, 369] width 34 height 8
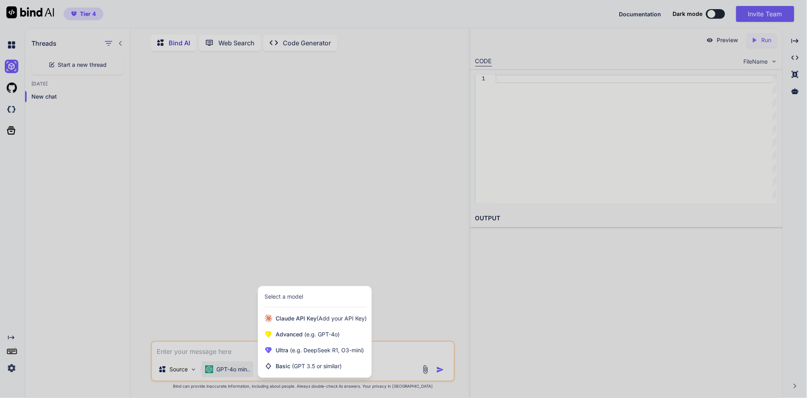
click at [219, 351] on div at bounding box center [403, 199] width 807 height 398
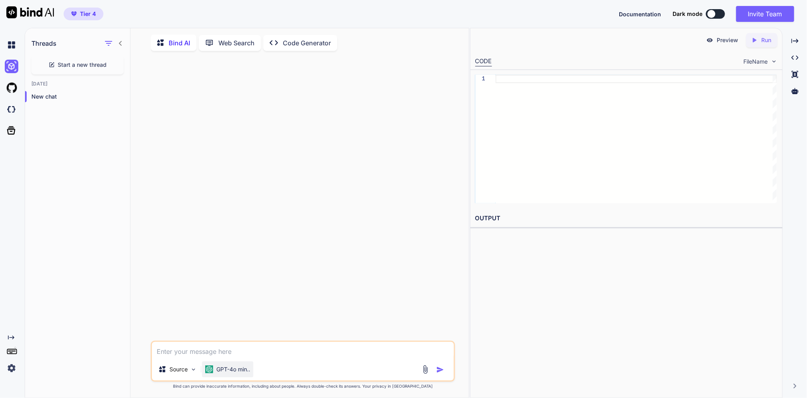
click at [250, 371] on p "GPT-4o min.." at bounding box center [233, 369] width 34 height 8
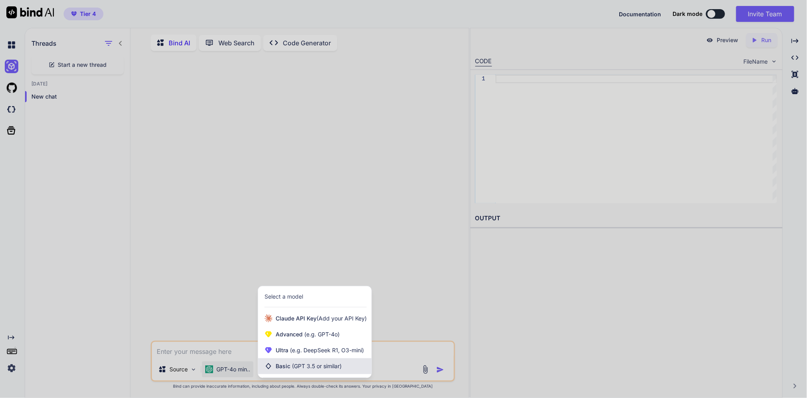
click at [282, 361] on div "Basic (GPT 3.5 or similar)" at bounding box center [314, 366] width 113 height 16
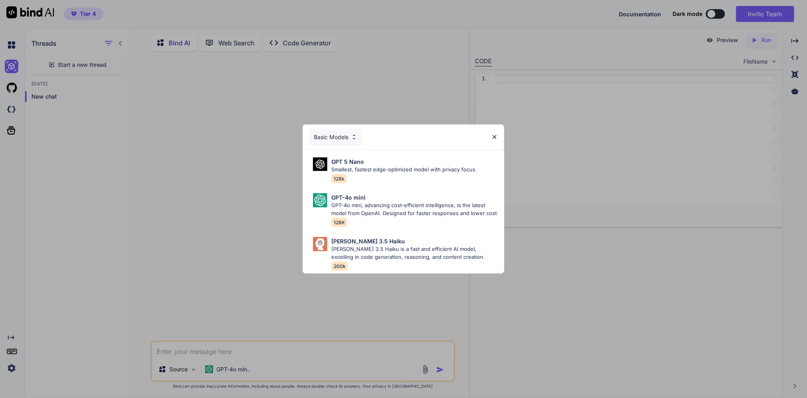
click at [262, 365] on div "Basic Models GPT 5 Nano Smallest, fastest edge-optimized model with privacy foc…" at bounding box center [403, 199] width 807 height 398
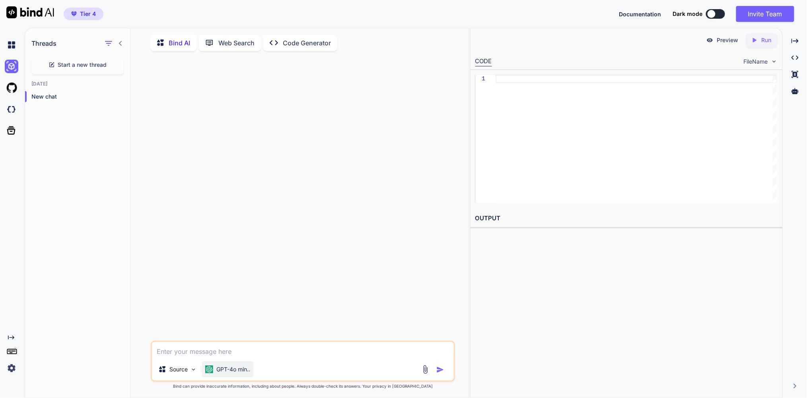
click at [250, 369] on p "GPT-4o min.." at bounding box center [233, 369] width 34 height 8
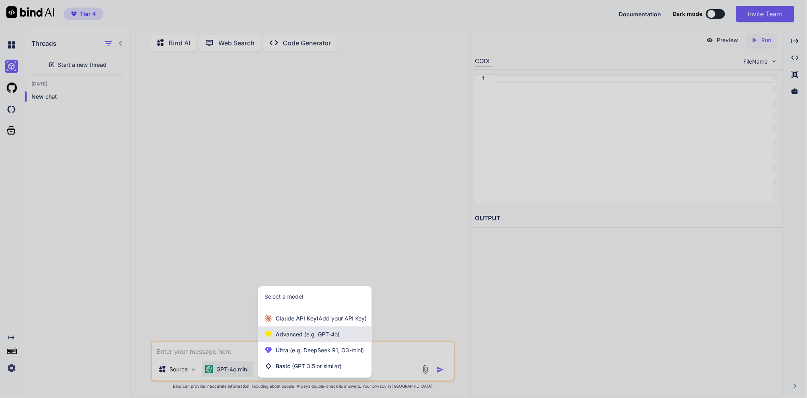
click at [304, 332] on span "Advanced (e.g. GPT-4o)" at bounding box center [308, 334] width 64 height 8
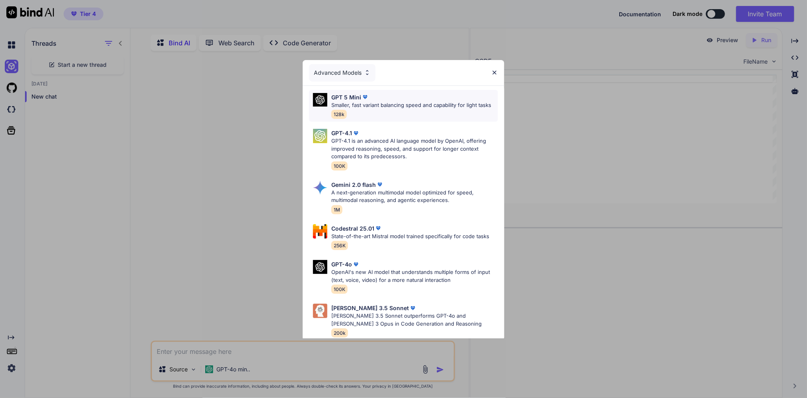
click at [417, 109] on p "Smaller, fast variant balancing speed and capability for light tasks" at bounding box center [411, 105] width 160 height 8
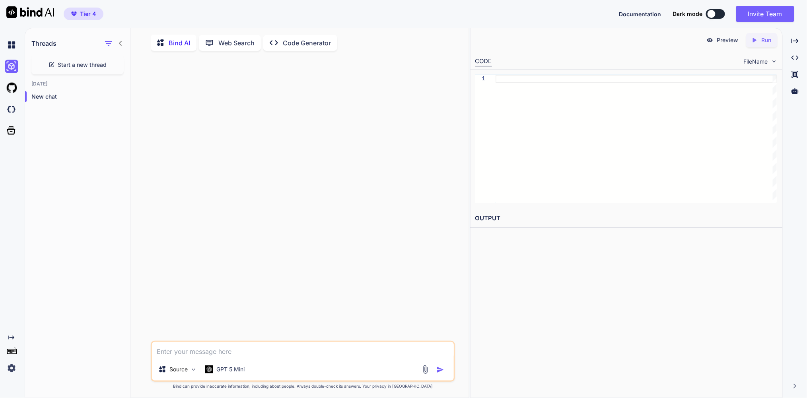
click at [185, 353] on textarea at bounding box center [303, 350] width 302 height 16
paste textarea "Set the input to "Provided Input" (this will be the output from the NFC scan)."
type textarea "Set the input to "Provided Input" (this will be the output from the NFC scan)."
drag, startPoint x: 409, startPoint y: 356, endPoint x: 114, endPoint y: 353, distance: 295.0
click at [114, 353] on div "Threads Start a new thread [DATE] New chat Bind AI Web Search Created with Pixs…" at bounding box center [247, 213] width 444 height 371
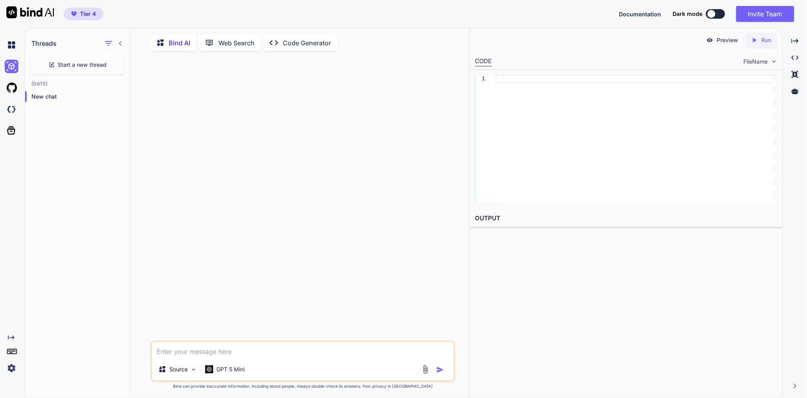
click at [308, 43] on p "Code Generator" at bounding box center [307, 43] width 48 height 10
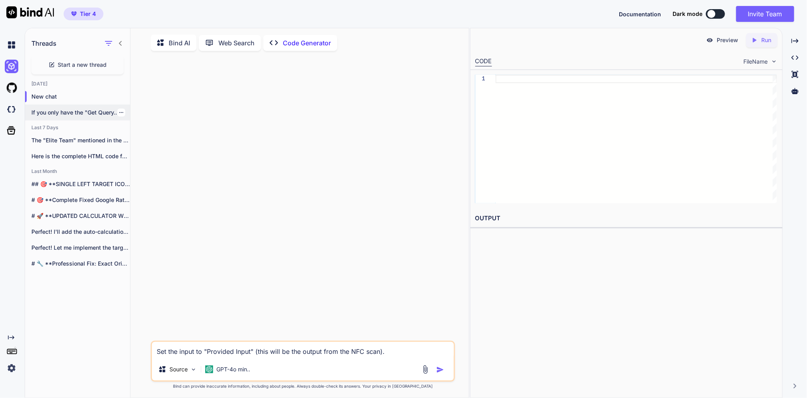
click at [62, 116] on p "If you only have the "Get Query..." at bounding box center [80, 113] width 99 height 8
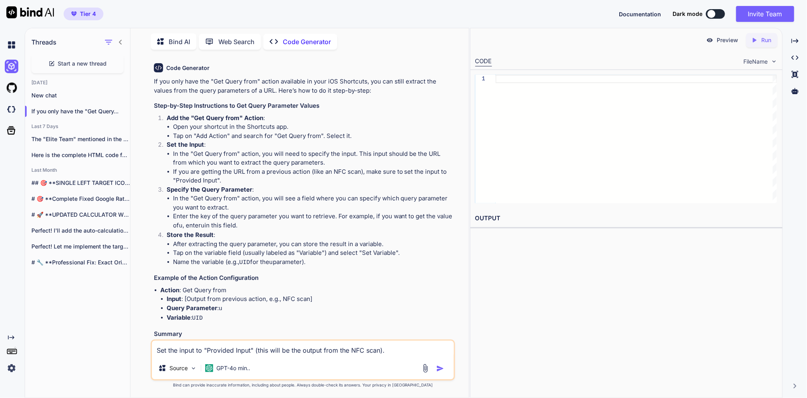
scroll to position [1008, 0]
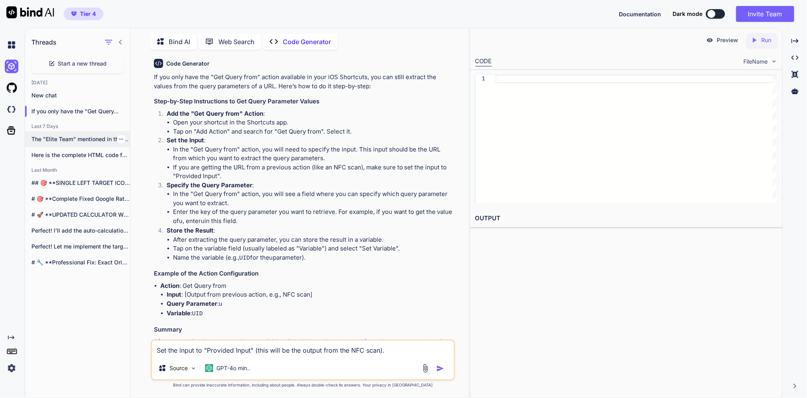
click at [119, 140] on icon "button" at bounding box center [121, 139] width 4 height 1
click at [140, 165] on span "Rename and Save" at bounding box center [153, 164] width 47 height 8
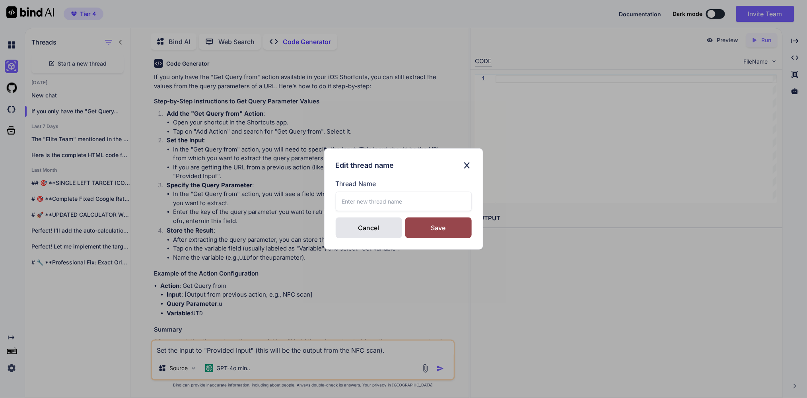
click at [465, 163] on img at bounding box center [467, 165] width 10 height 11
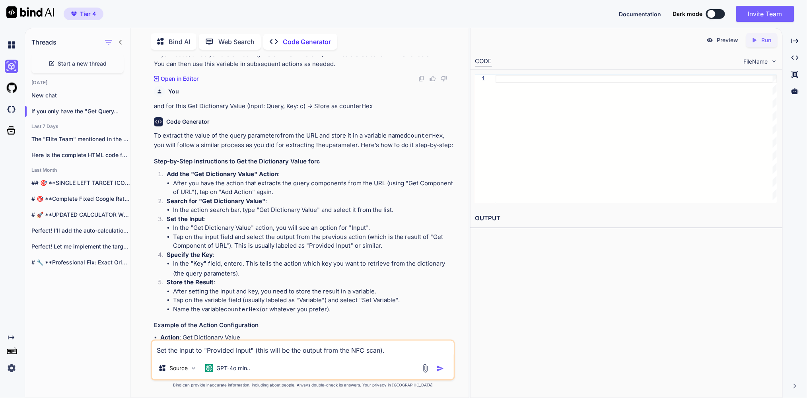
scroll to position [0, 0]
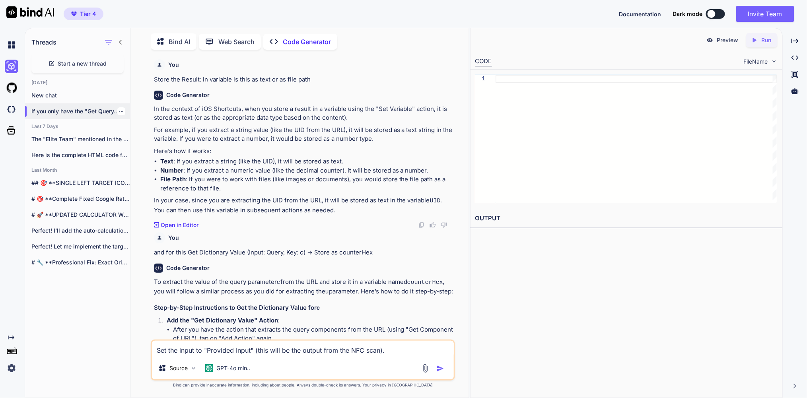
click at [88, 115] on p "If you only have the "Get Query..." at bounding box center [80, 111] width 99 height 8
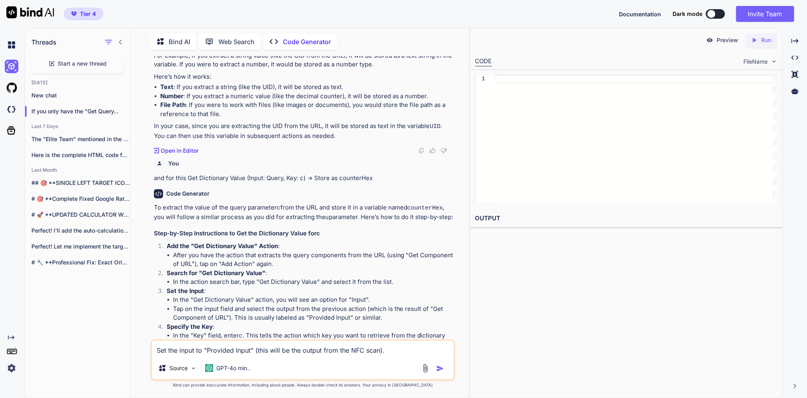
scroll to position [74, 0]
click at [47, 115] on p "If you only have the "Get Query..." at bounding box center [80, 111] width 99 height 8
click at [68, 143] on p "The "Elite Team" mentioned in the context..." at bounding box center [80, 139] width 99 height 8
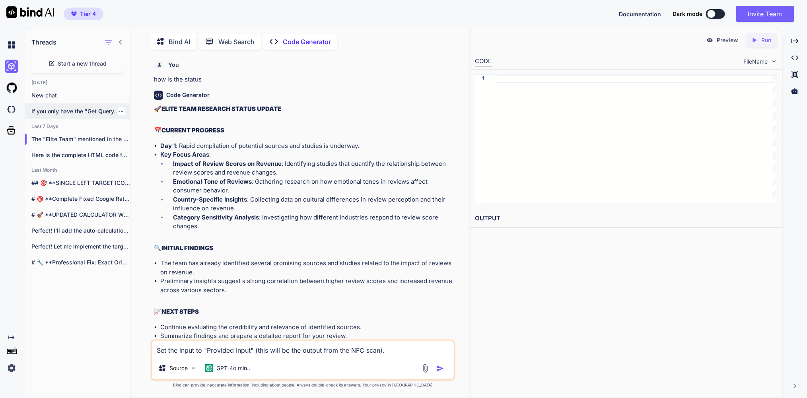
click at [64, 115] on p "If you only have the "Get Query..." at bounding box center [80, 111] width 99 height 8
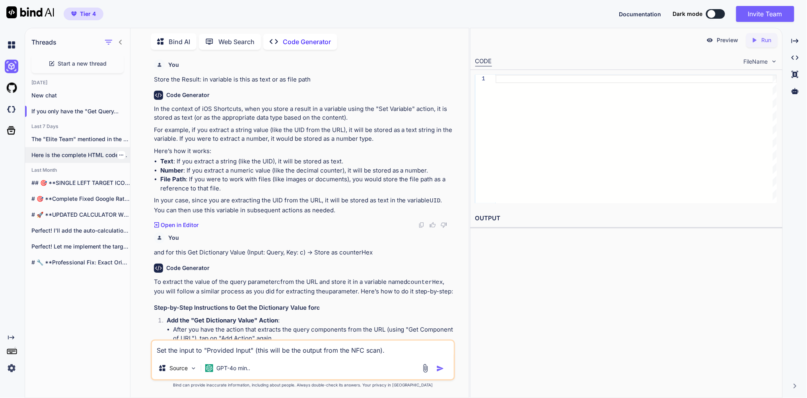
click at [75, 159] on p "Here is the complete HTML code for..." at bounding box center [80, 155] width 99 height 8
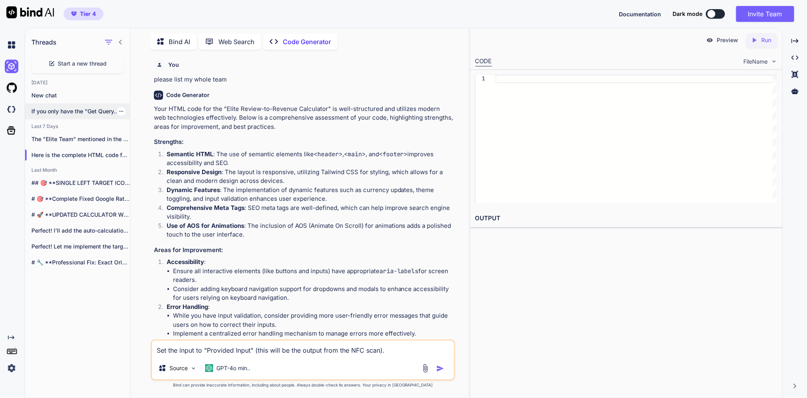
click at [82, 115] on p "If you only have the "Get Query..." at bounding box center [80, 111] width 99 height 8
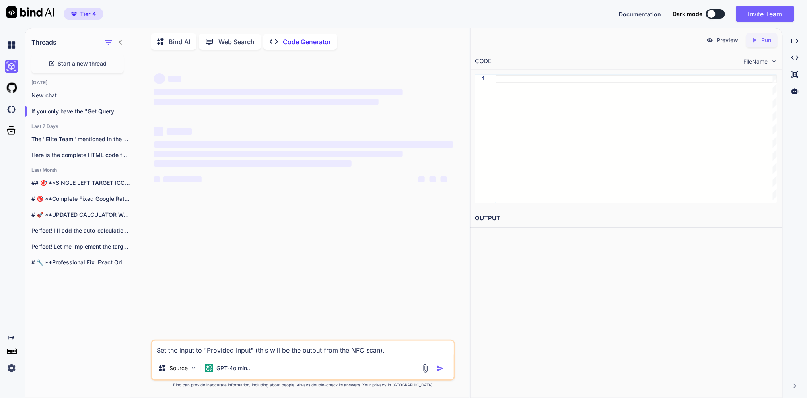
drag, startPoint x: 412, startPoint y: 347, endPoint x: 122, endPoint y: 342, distance: 290.3
click at [122, 342] on div "Threads Start a new thread [DATE] New chat If you only have the "Get Query... L…" at bounding box center [247, 212] width 444 height 371
click at [61, 143] on p "The "Elite Team" mentioned in the context..." at bounding box center [80, 139] width 99 height 8
click at [68, 114] on p "If you only have the "Get Query..." at bounding box center [80, 111] width 99 height 8
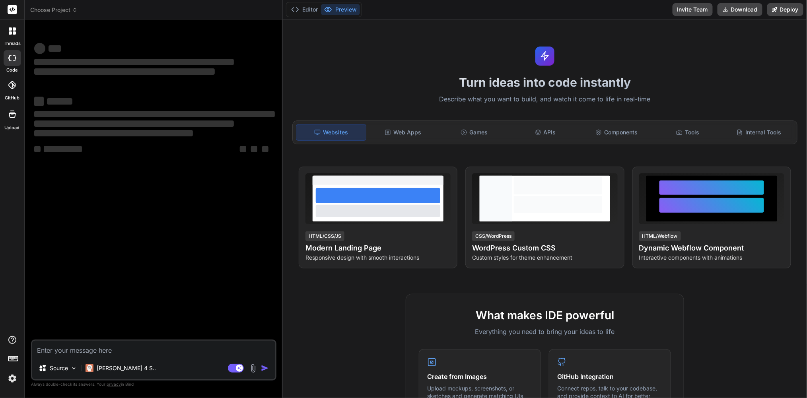
type textarea "x"
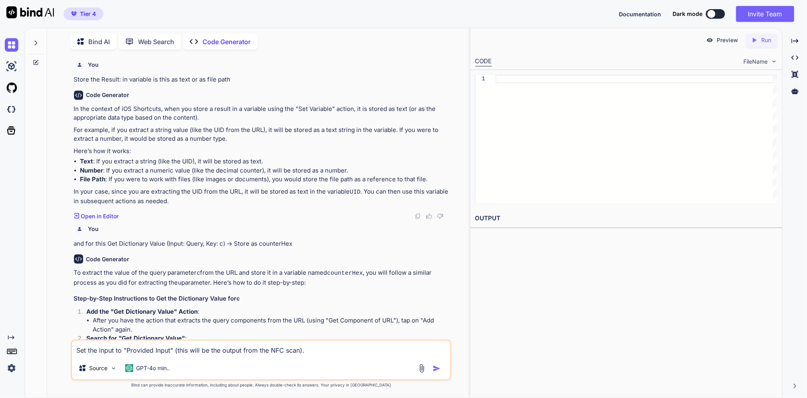
click at [100, 42] on p "Bind AI" at bounding box center [99, 42] width 21 height 10
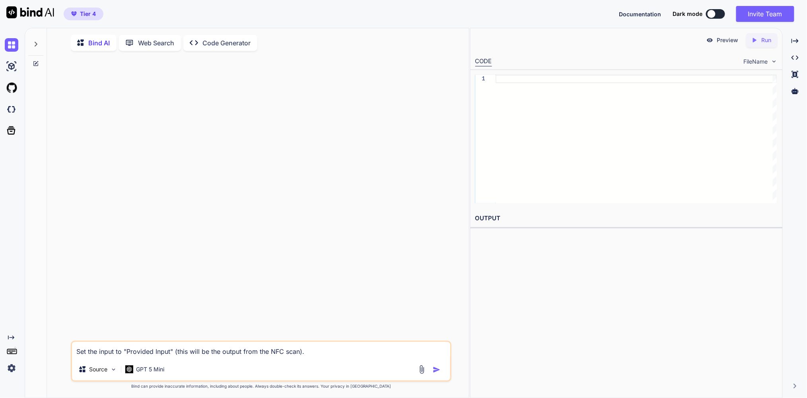
click at [161, 45] on p "Web Search" at bounding box center [156, 43] width 36 height 10
click at [229, 40] on p "Code Generator" at bounding box center [227, 42] width 48 height 10
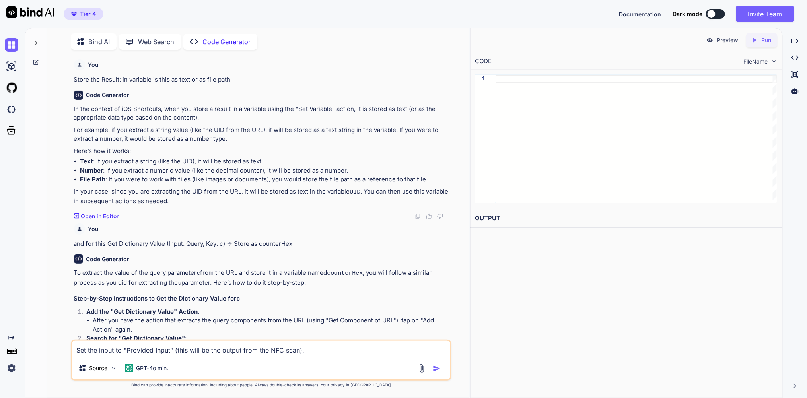
click at [35, 41] on icon at bounding box center [36, 43] width 3 height 5
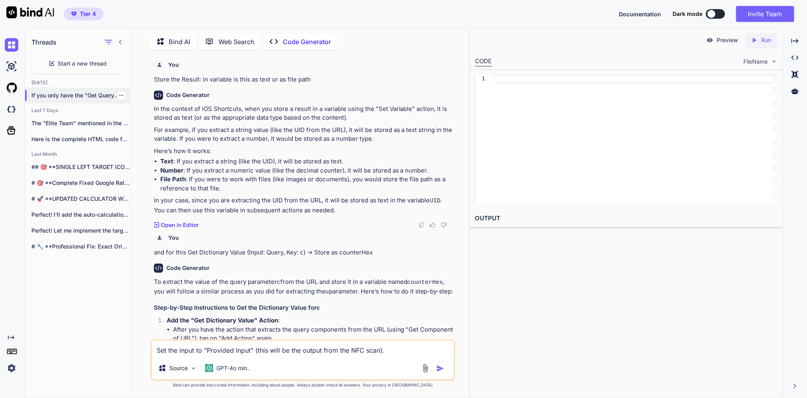
click at [119, 97] on icon "button" at bounding box center [121, 95] width 5 height 5
click at [237, 42] on p "Web Search" at bounding box center [236, 42] width 36 height 10
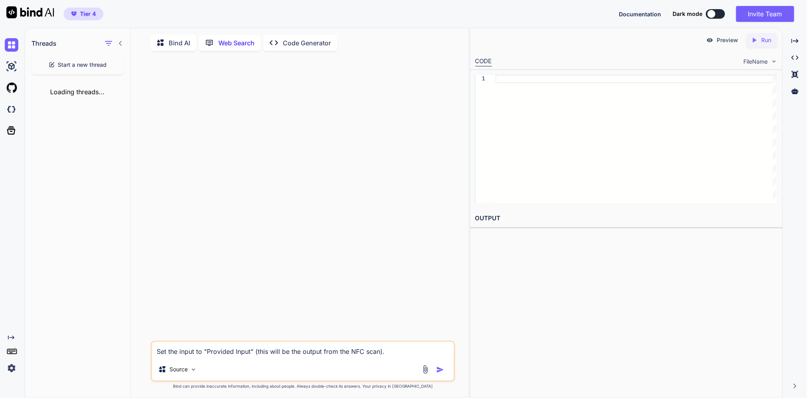
scroll to position [6, 0]
click at [305, 37] on p "Code Generator" at bounding box center [307, 42] width 48 height 10
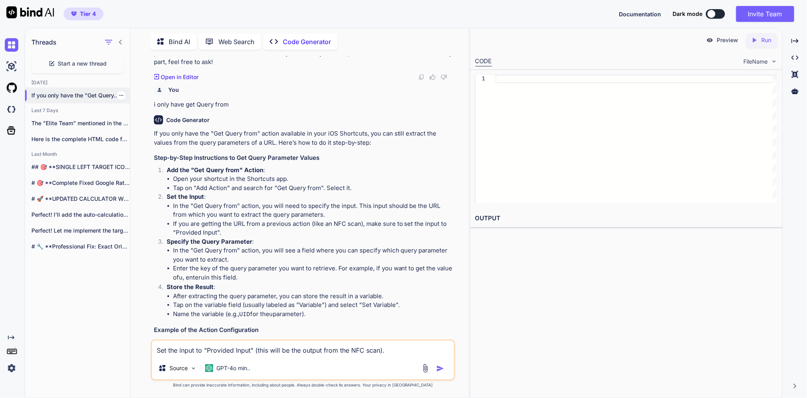
scroll to position [1008, 0]
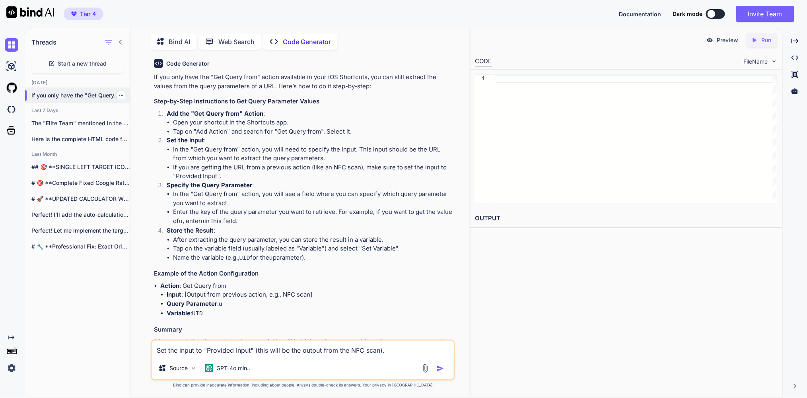
click at [81, 98] on p "If you only have the "Get Query..." at bounding box center [80, 95] width 99 height 8
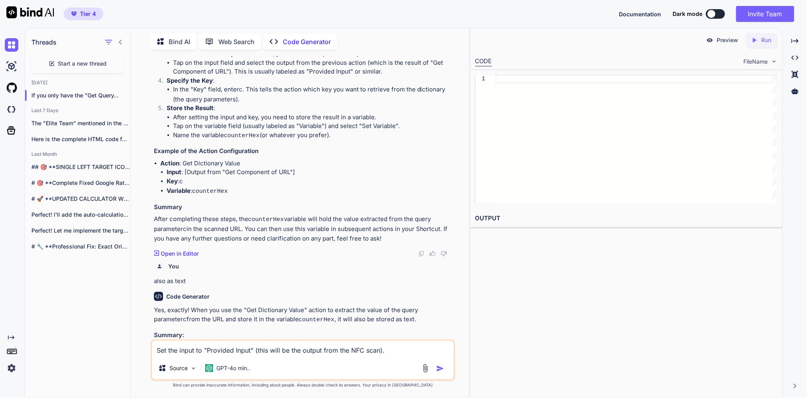
scroll to position [0, 0]
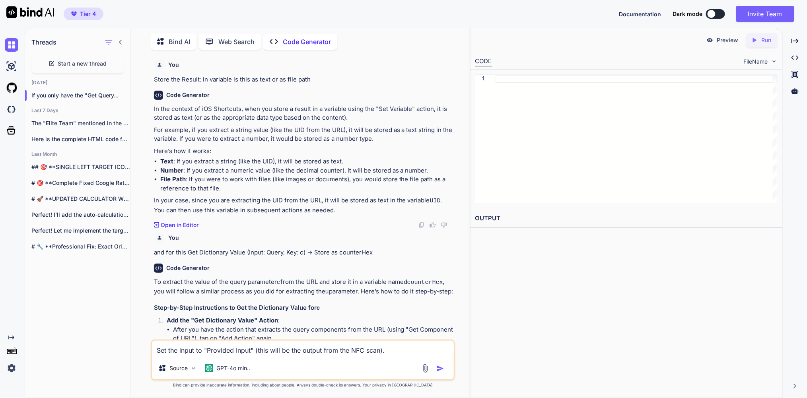
drag, startPoint x: 225, startPoint y: 81, endPoint x: 317, endPoint y: 85, distance: 92.3
click at [317, 84] on p "Store the Result: in variable is this as text or as file path" at bounding box center [303, 79] width 299 height 9
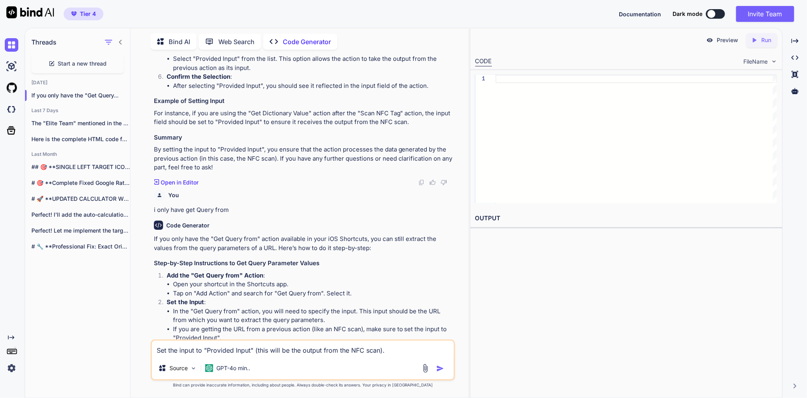
scroll to position [1101, 0]
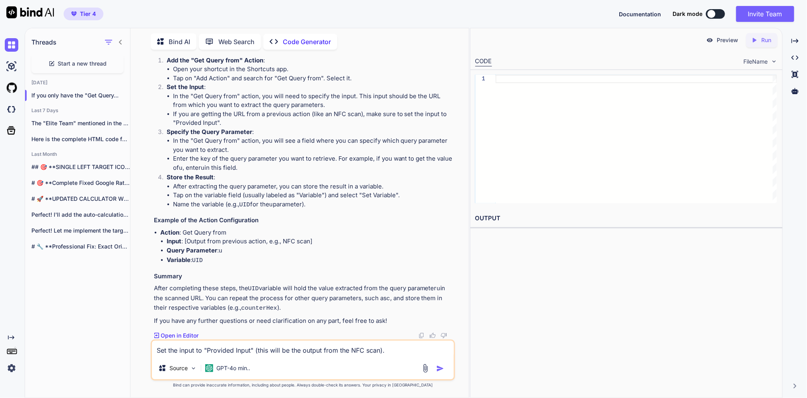
drag, startPoint x: 417, startPoint y: 346, endPoint x: 189, endPoint y: 329, distance: 229.2
click at [189, 329] on div "You Store the Result: in variable is this as text or as file path Code Generato…" at bounding box center [303, 227] width 304 height 342
type textarea "x"
type textarea "c"
type textarea "x"
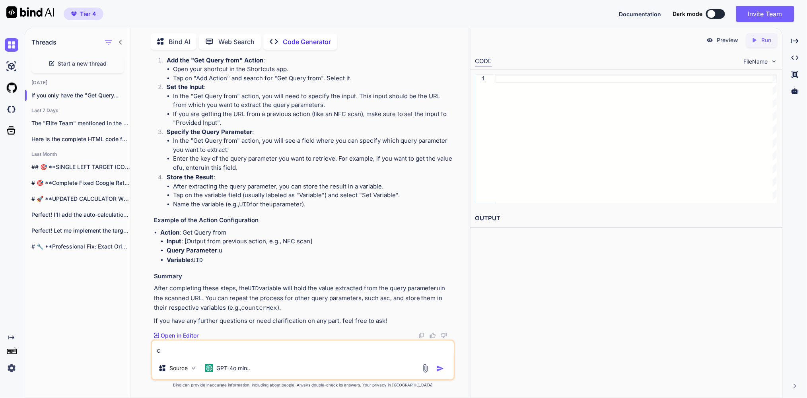
type textarea "ca"
type textarea "x"
type textarea "can"
type textarea "x"
type textarea "can"
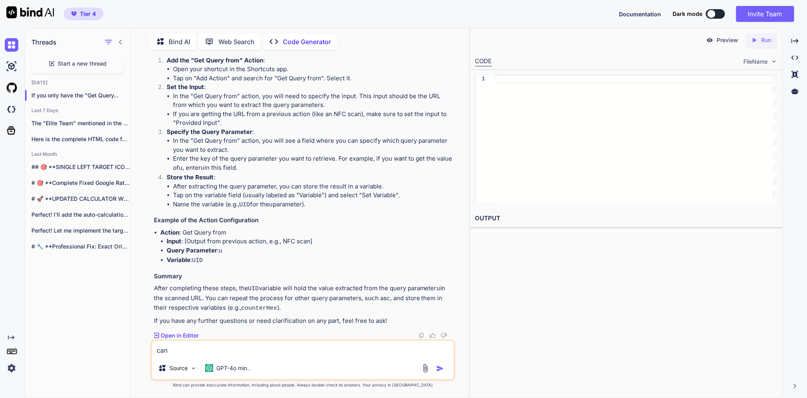
type textarea "x"
type textarea "can y"
type textarea "x"
type textarea "can yo"
type textarea "x"
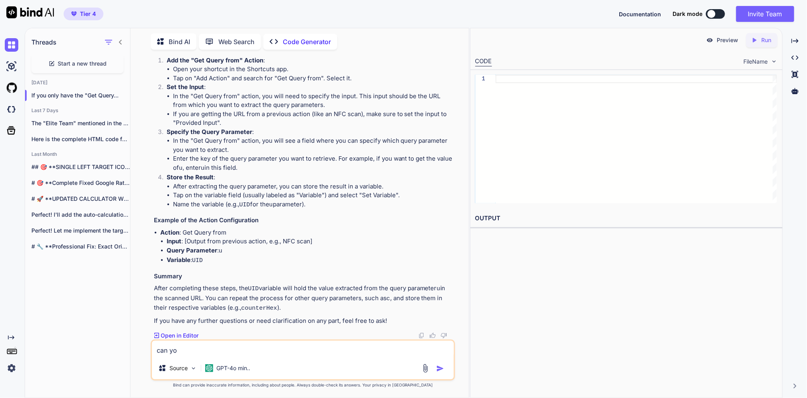
type textarea "can you"
type textarea "x"
type textarea "can you"
type textarea "x"
type textarea "can you r"
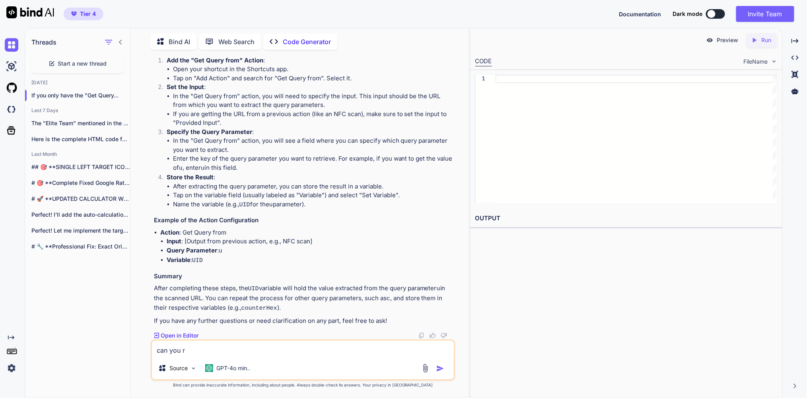
type textarea "x"
type textarea "can you re"
type textarea "x"
type textarea "can you rew"
type textarea "x"
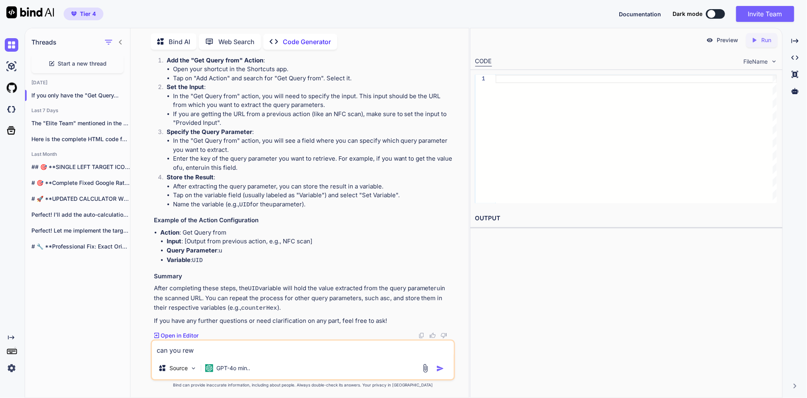
type textarea "can you rewr"
type textarea "x"
type textarea "can you rewri"
type textarea "x"
type textarea "can you rewrit"
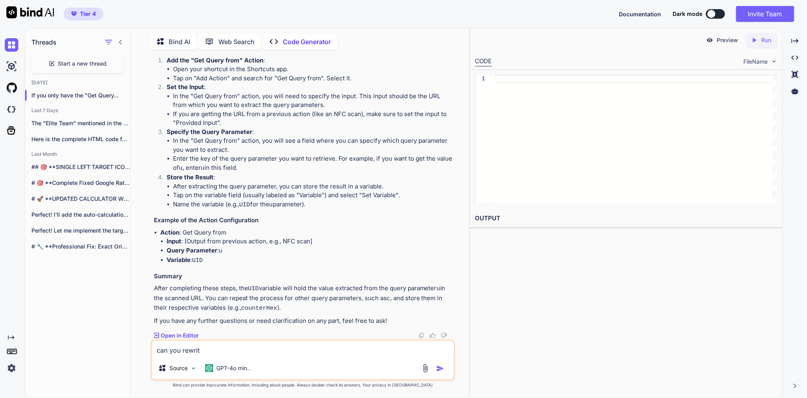
type textarea "x"
type textarea "can you rewrite"
type textarea "x"
type textarea "can you rewrite"
type textarea "x"
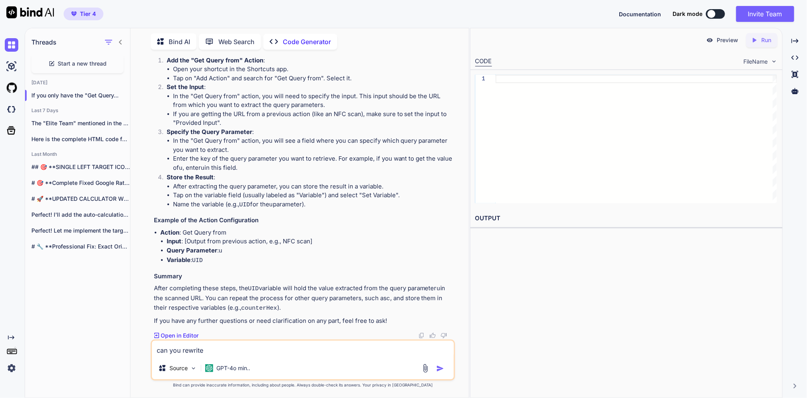
type textarea "can you rewrite t"
type textarea "x"
type textarea "can you rewrite th"
type textarea "x"
type textarea "can you rewrite the"
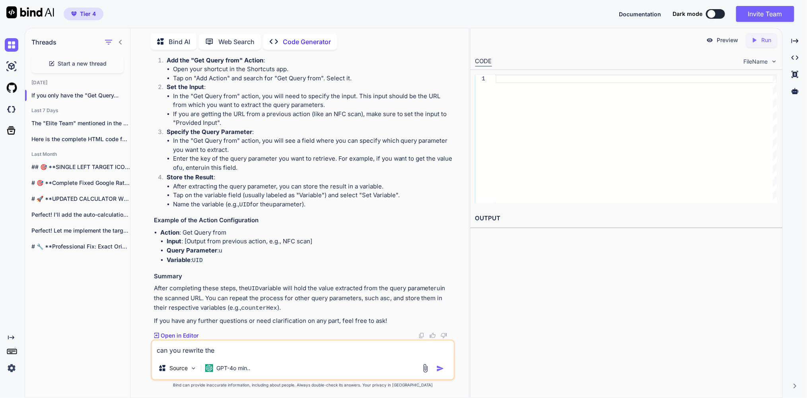
type textarea "x"
type textarea "can you rewrite the"
type textarea "x"
type textarea "can you rewrite the s"
type textarea "x"
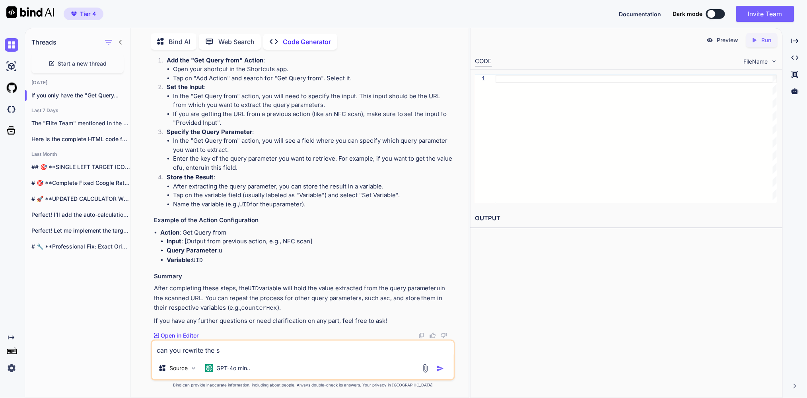
type textarea "can you rewrite the sh"
type textarea "x"
type textarea "can you rewrite the sho"
type textarea "x"
type textarea "can you rewrite the shor"
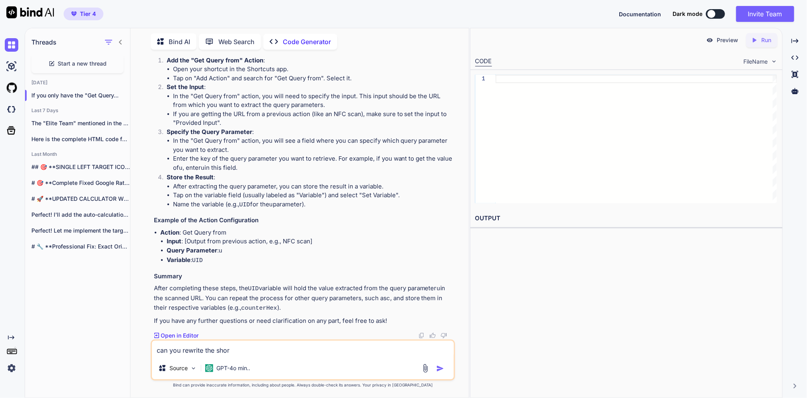
type textarea "x"
type textarea "can you rewrite the short"
type textarea "x"
type textarea "can you rewrite the shortc"
type textarea "x"
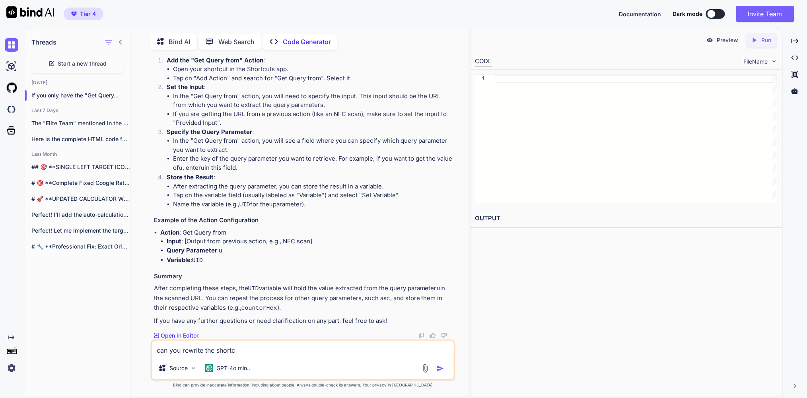
type textarea "can you rewrite the shortcu"
type textarea "x"
type textarea "can you rewrite the shortcut"
type textarea "x"
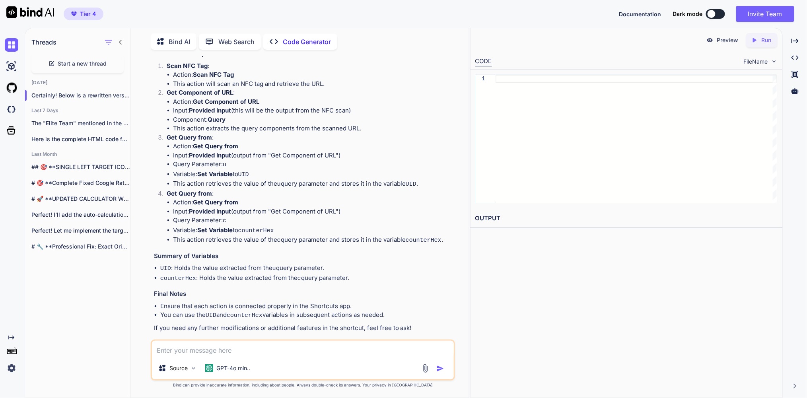
scroll to position [1483, 0]
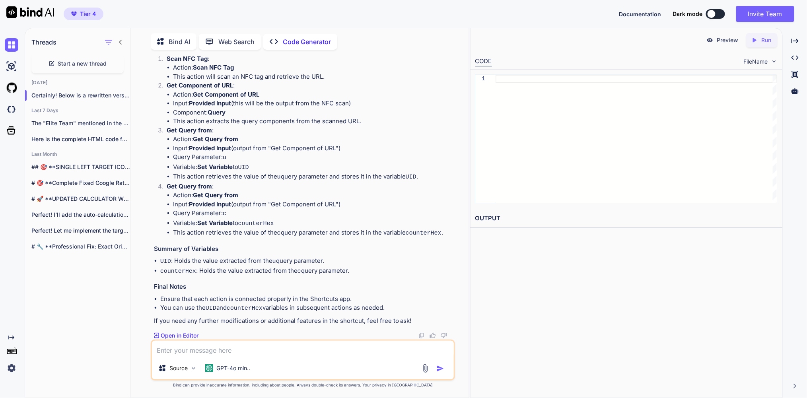
type textarea "x"
type textarea "a"
type textarea "x"
type textarea "an"
type textarea "x"
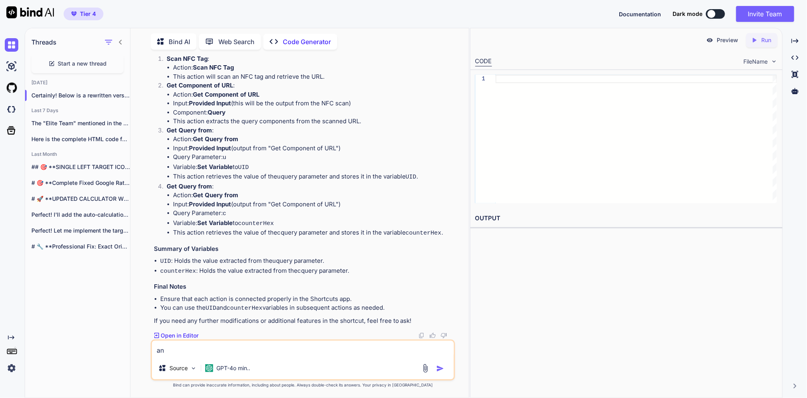
type textarea "and"
type textarea "x"
type textarea "and"
type textarea "x"
type textarea "and w"
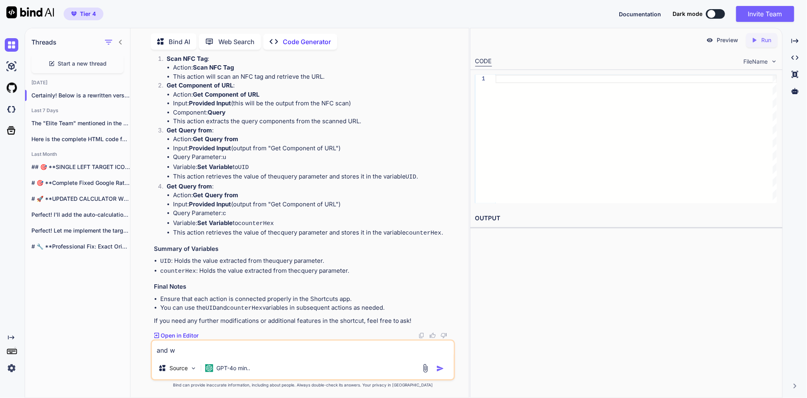
type textarea "x"
type textarea "and wg"
type textarea "x"
type textarea "and w"
type textarea "x"
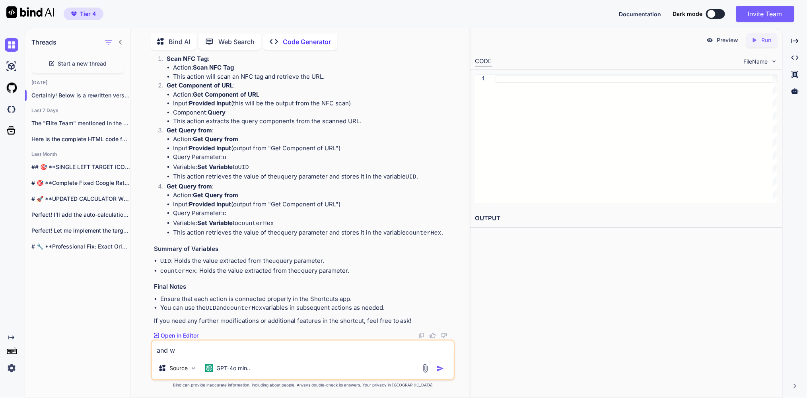
type textarea "and wh"
type textarea "x"
type textarea "and whe"
type textarea "x"
type textarea "and wher"
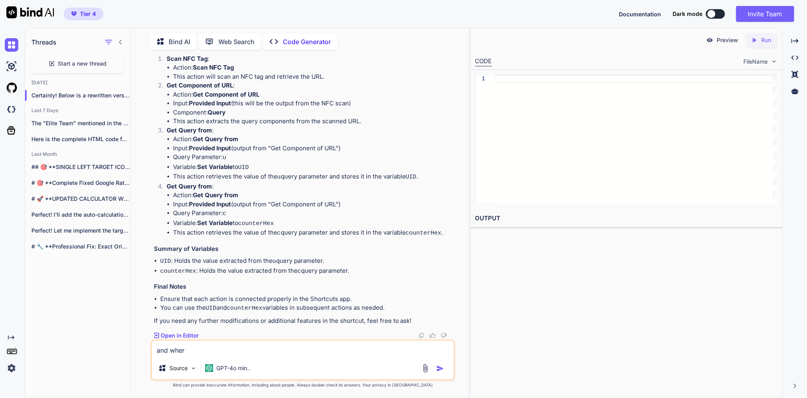
type textarea "x"
type textarea "and where"
type textarea "x"
type textarea "and where"
type textarea "x"
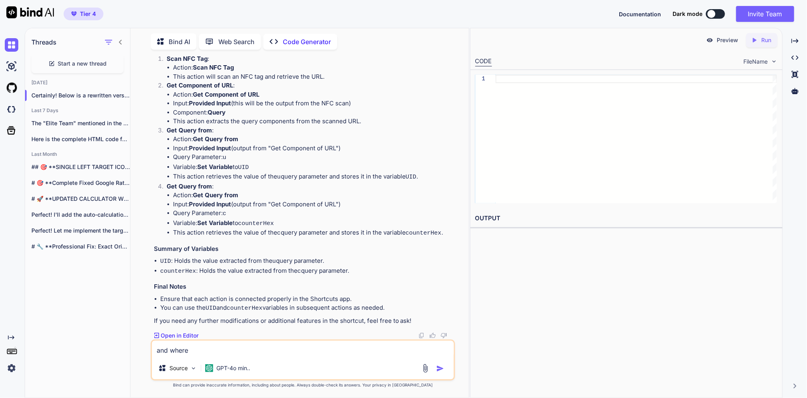
type textarea "and where i"
type textarea "x"
type textarea "and where is"
type textarea "x"
type textarea "and where is"
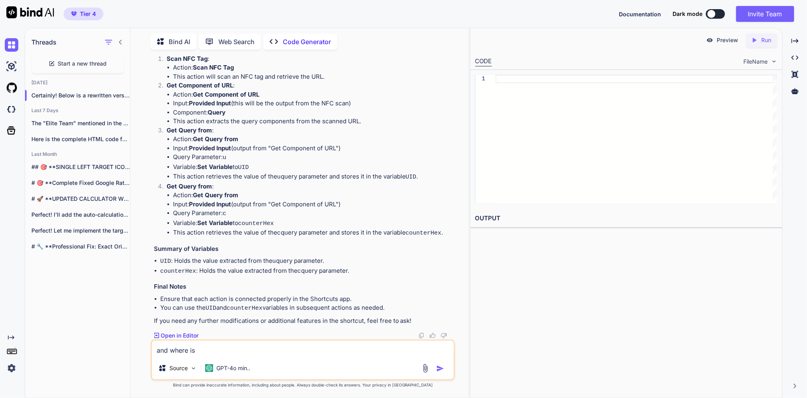
type textarea "x"
type textarea "and where is t"
type textarea "x"
type textarea "and where is th"
type textarea "x"
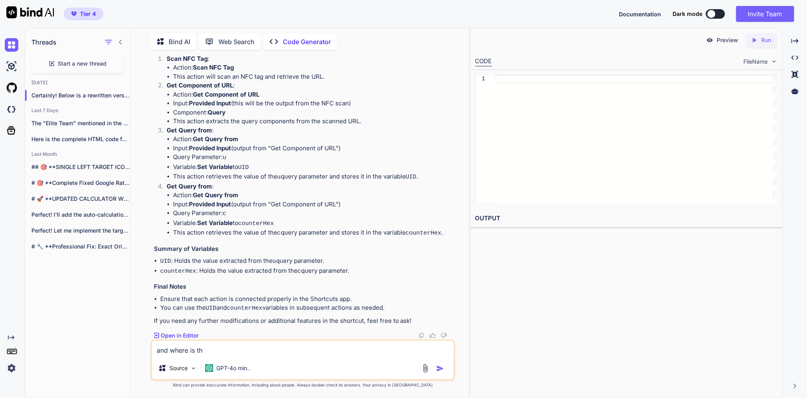
type textarea "and where is the"
type textarea "x"
type textarea "and where is the"
type textarea "x"
type textarea "and where is the r"
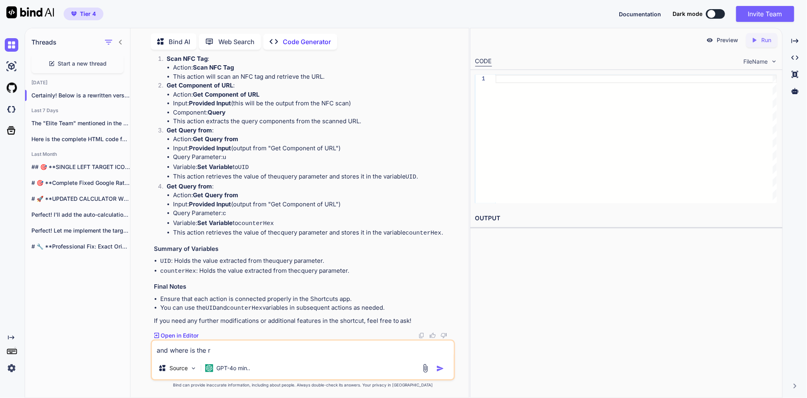
type textarea "x"
type textarea "and where is the re"
type textarea "x"
type textarea "and where is the res"
type textarea "x"
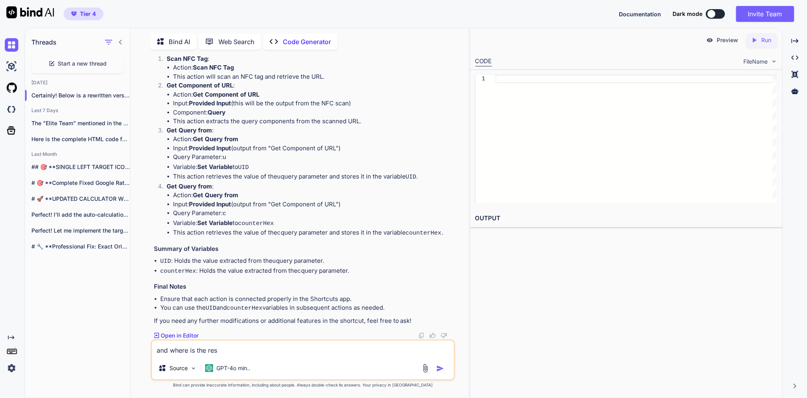
type textarea "and where is the rest"
type textarea "x"
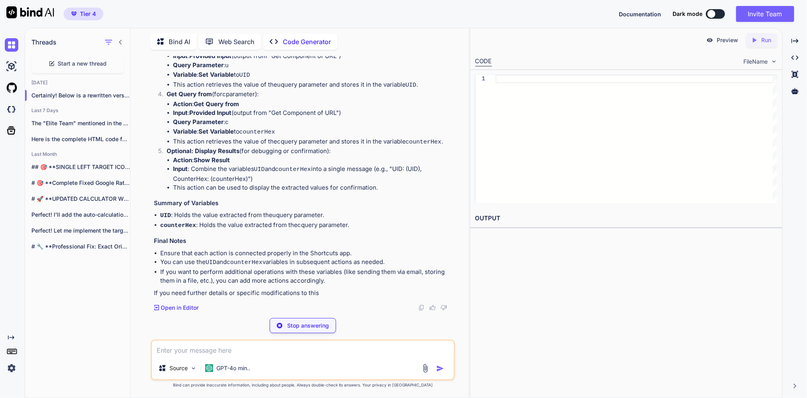
scroll to position [1935, 0]
type textarea "x"
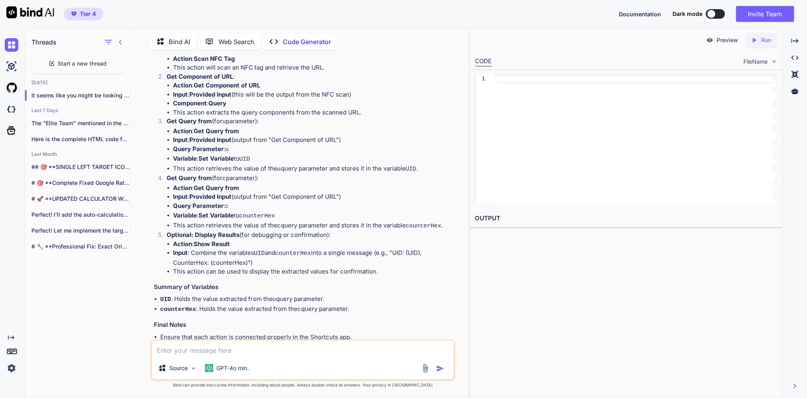
scroll to position [1863, 0]
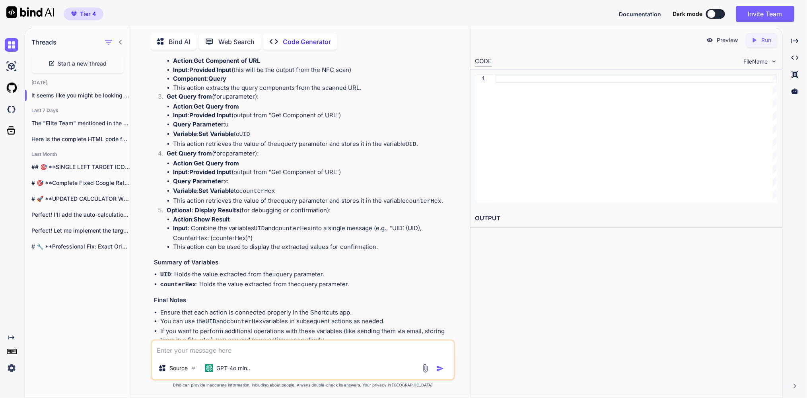
click at [317, 28] on div "Threads Start a new thread Today It seems like you might be looking for a... La…" at bounding box center [416, 213] width 782 height 370
click at [315, 34] on div "Created with Pixso. Code Generator" at bounding box center [300, 42] width 74 height 16
click at [93, 65] on span "Start a new thread" at bounding box center [82, 64] width 49 height 8
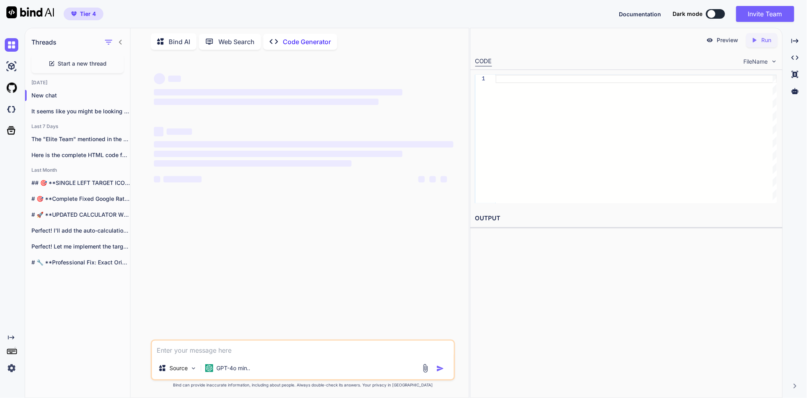
scroll to position [0, 0]
click at [232, 365] on p "GPT-4o min.." at bounding box center [233, 368] width 34 height 8
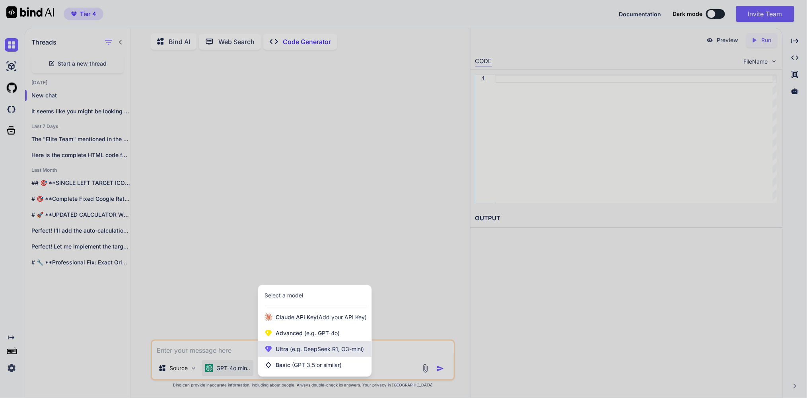
click at [318, 345] on span "Ultra (e.g. DeepSeek R1, O3-mini)" at bounding box center [320, 349] width 88 height 8
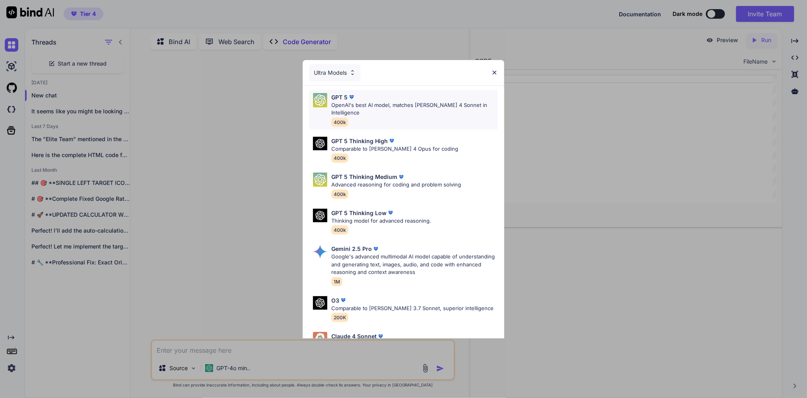
click at [365, 113] on p "OpenAI's best AI model, matches Claude 4 Sonnet in Intelligence" at bounding box center [414, 109] width 167 height 16
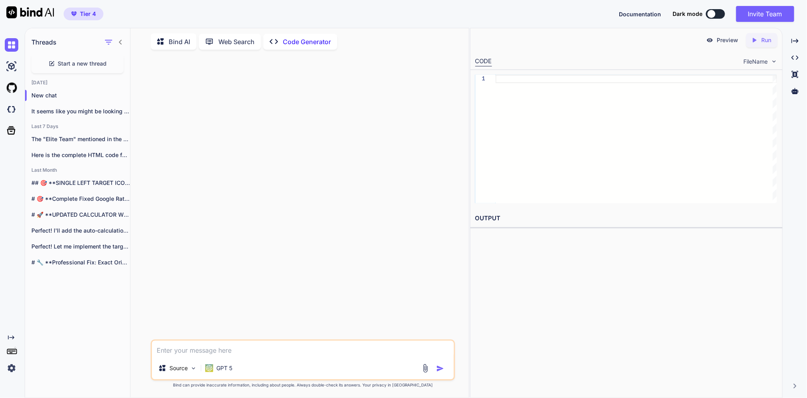
click at [193, 341] on textarea at bounding box center [303, 349] width 302 height 16
paste textarea "Generate an iOS Shortcut (compatible with iOS 18+) that: 1. Uses "Scan NFC Tag"…"
type textarea "Generate an iOS Shortcut (compatible with iOS 18+) that: 1. Uses "Scan NFC Tag"…"
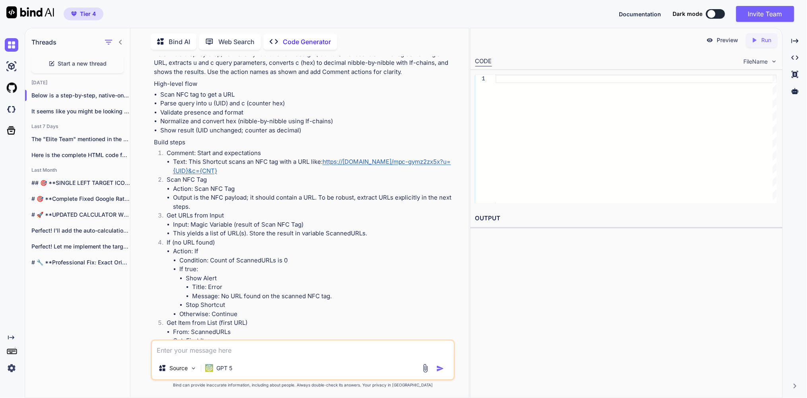
scroll to position [146, 0]
